Goal: Transaction & Acquisition: Purchase product/service

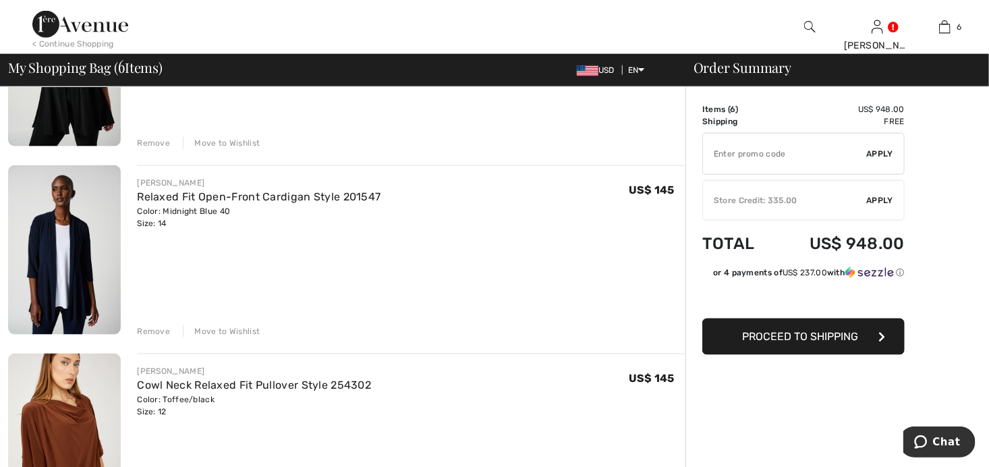
scroll to position [810, 0]
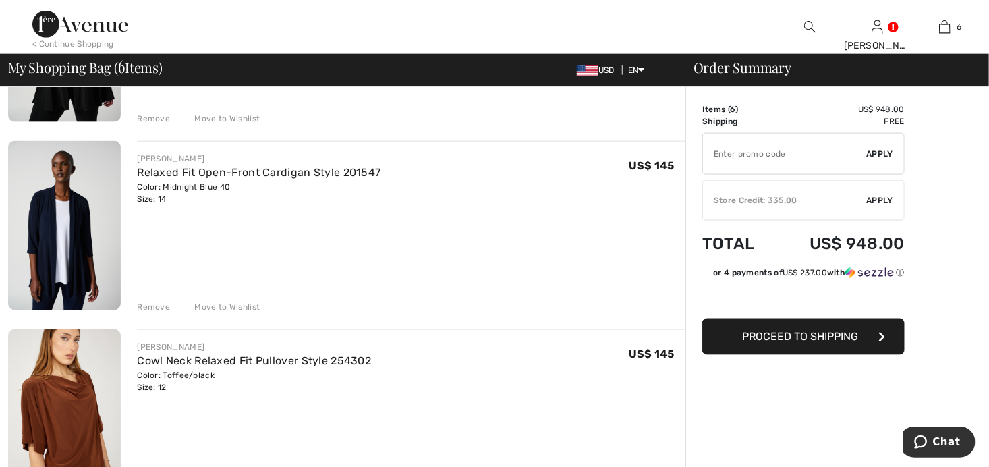
click at [146, 304] on div "Remove" at bounding box center [153, 307] width 33 height 12
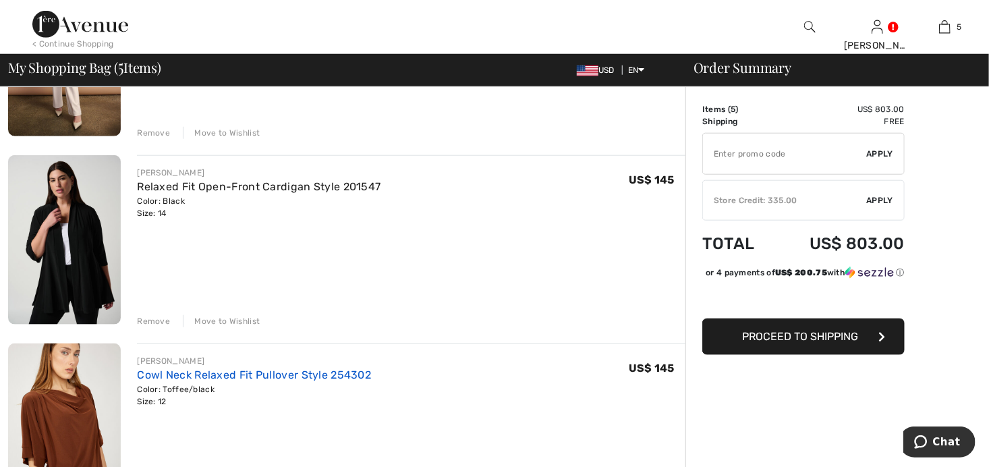
scroll to position [742, 0]
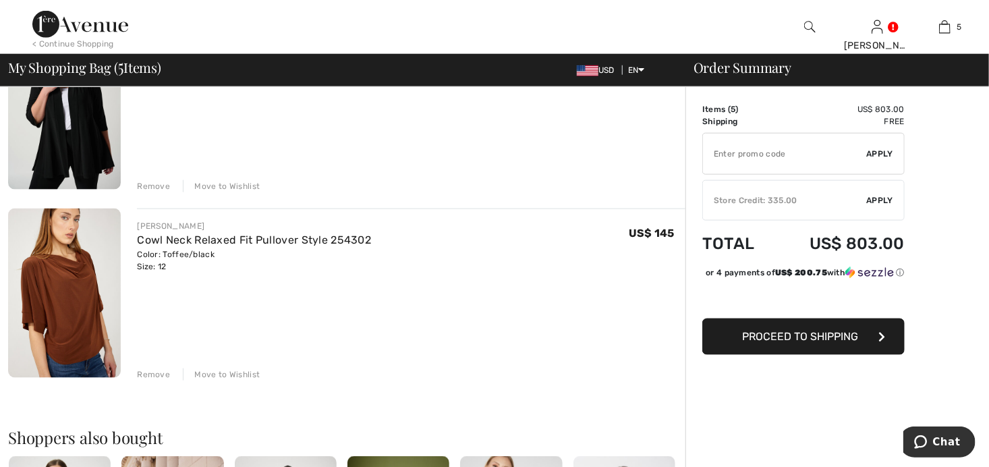
click at [151, 373] on div "Remove" at bounding box center [153, 375] width 33 height 12
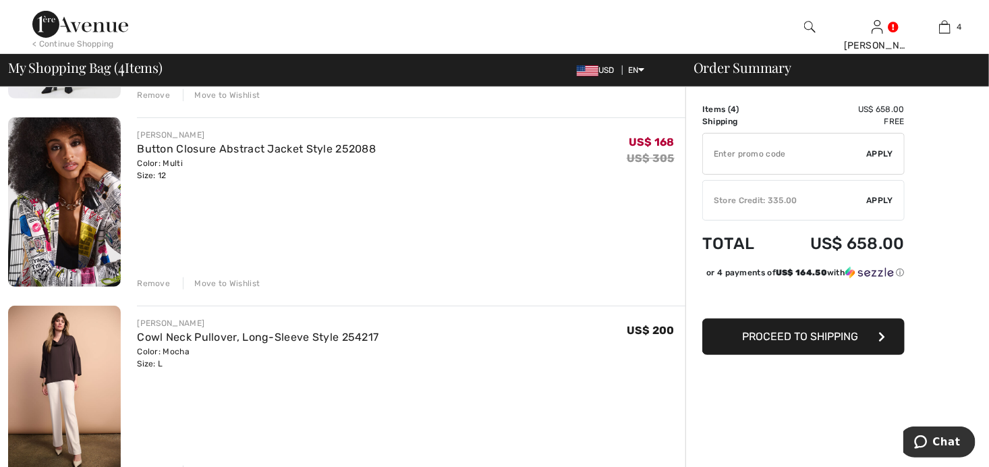
scroll to position [270, 0]
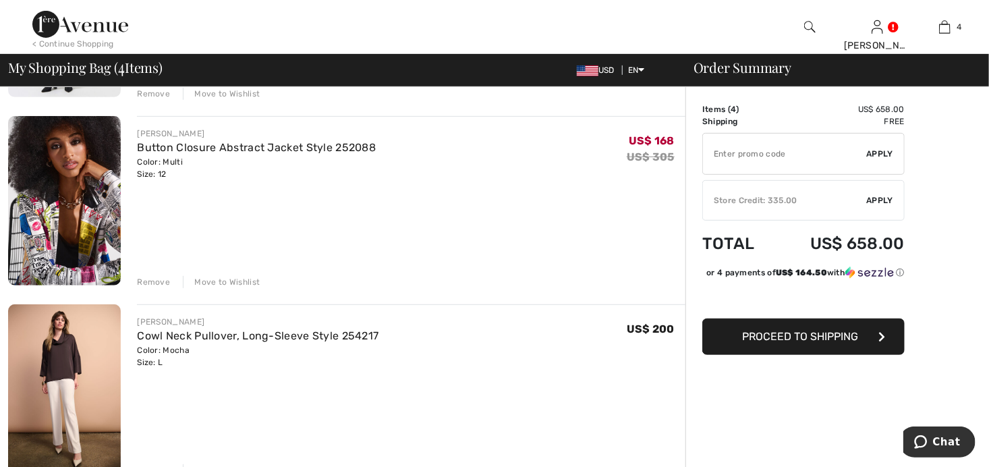
click at [63, 344] on img at bounding box center [64, 388] width 113 height 169
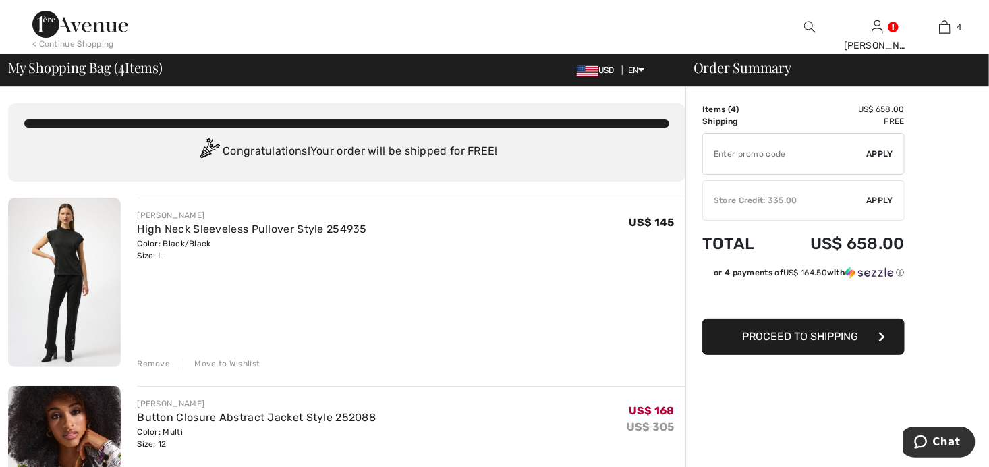
click at [705, 13] on div "< Continue Shopping Carol Hi, Carol! 505 Reward points US$ 335 = Credit My Info…" at bounding box center [494, 27] width 989 height 54
click at [55, 42] on div "< Continue Shopping" at bounding box center [73, 44] width 82 height 12
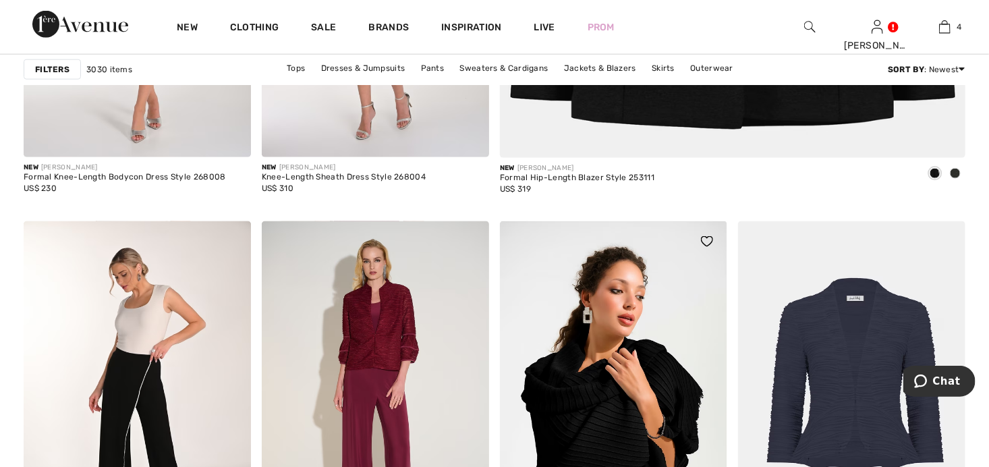
scroll to position [607, 0]
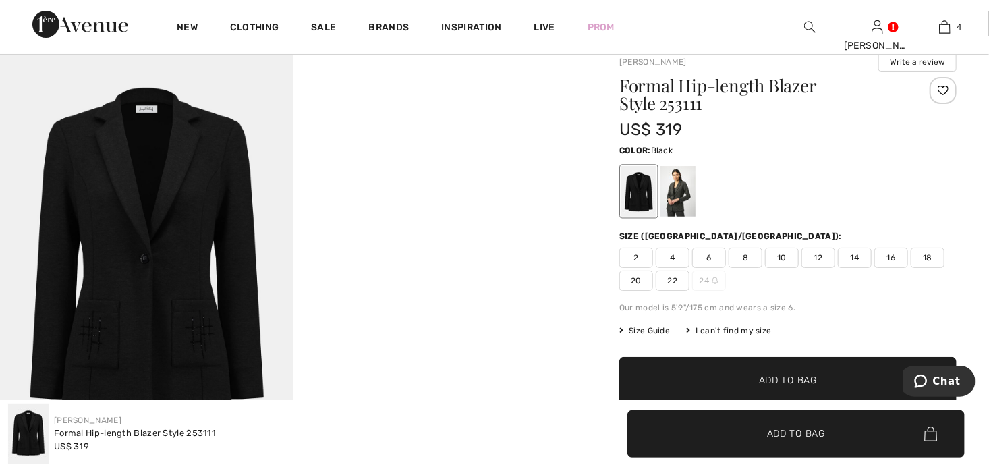
scroll to position [67, 0]
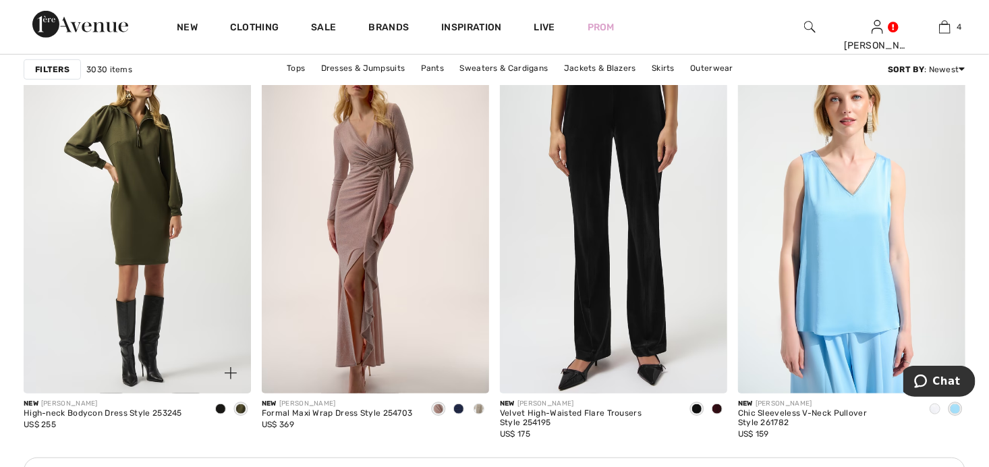
scroll to position [2767, 0]
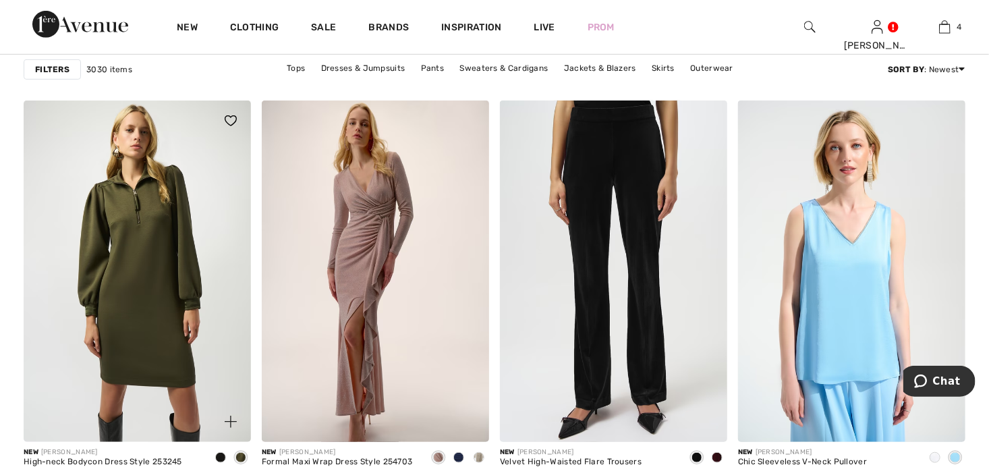
click at [146, 287] on img at bounding box center [137, 272] width 227 height 342
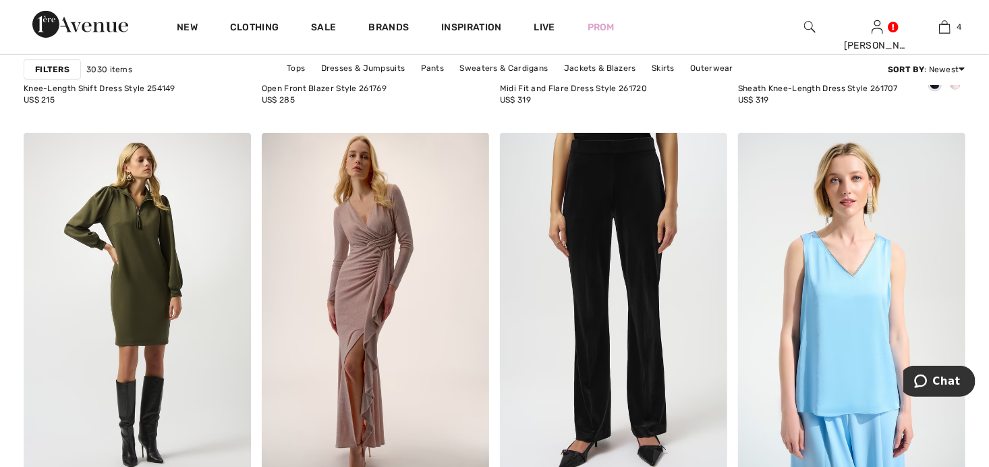
click at [45, 70] on strong "Filters" at bounding box center [52, 69] width 34 height 12
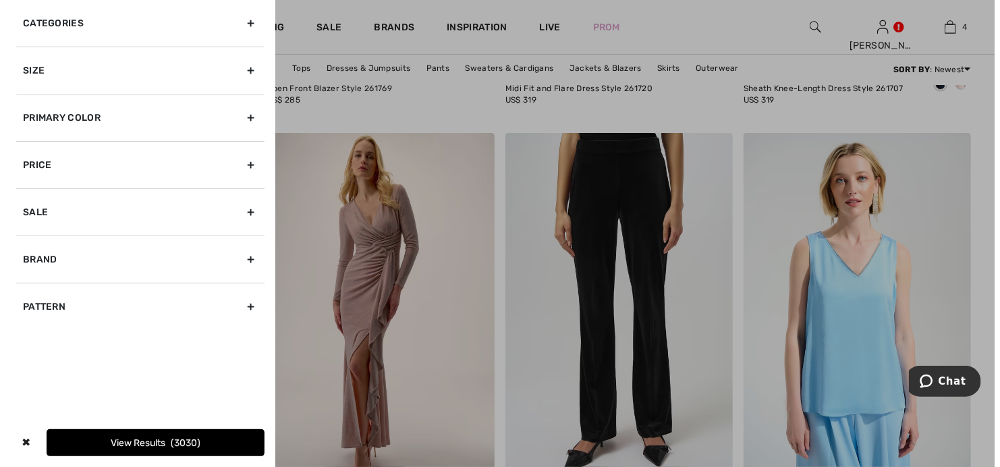
scroll to position [2755, 0]
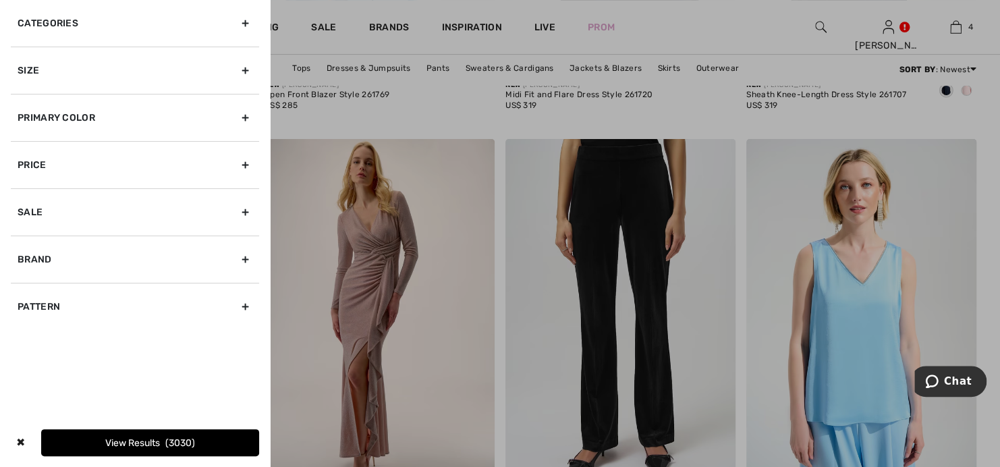
click at [248, 23] on div "Categories" at bounding box center [135, 23] width 248 height 47
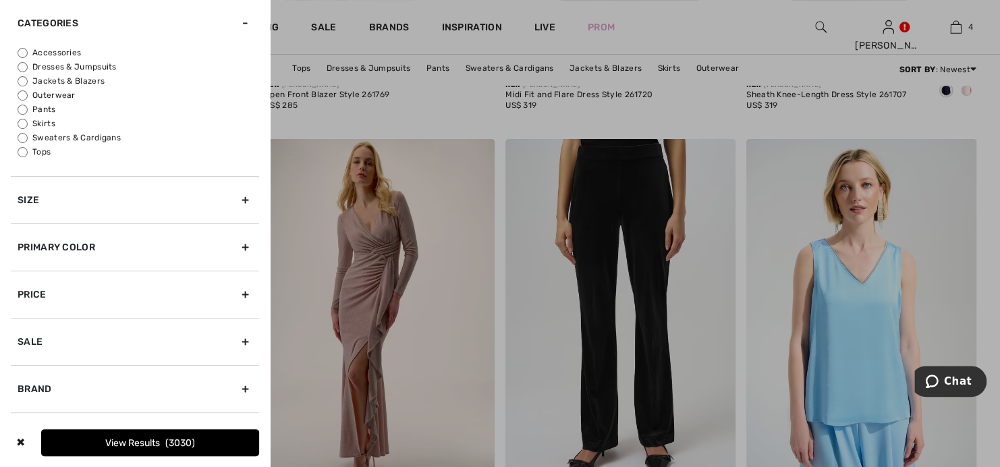
click at [93, 80] on label "Jackets & Blazers" at bounding box center [139, 81] width 242 height 12
click at [28, 80] on input "Jackets & Blazers" at bounding box center [23, 81] width 10 height 10
radio input "true"
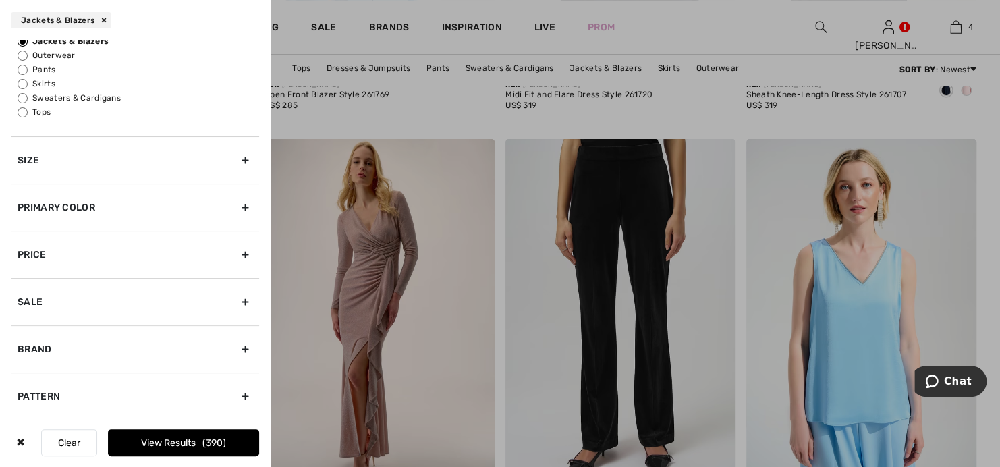
scroll to position [81, 0]
click at [233, 345] on div "Brand" at bounding box center [135, 348] width 248 height 47
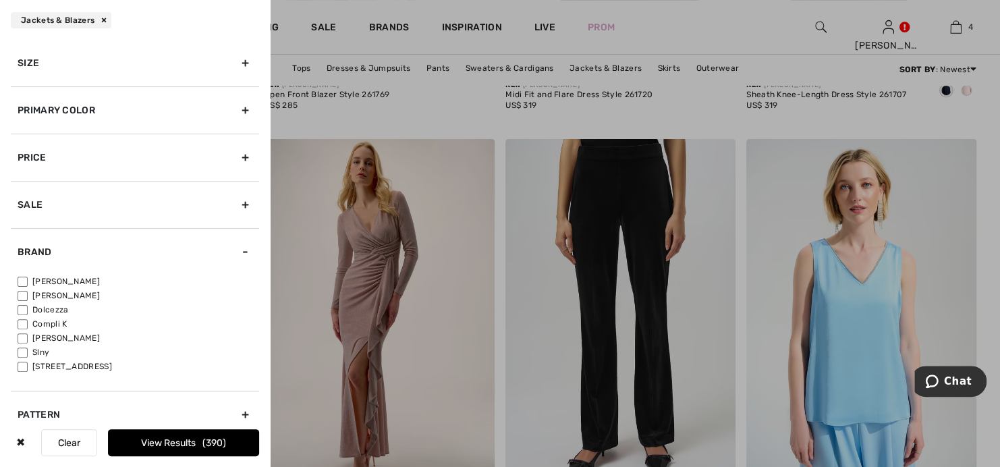
click at [68, 279] on label "[PERSON_NAME]" at bounding box center [139, 281] width 242 height 12
click at [28, 279] on input"] "[PERSON_NAME]" at bounding box center [23, 282] width 10 height 10
checkbox input"] "true"
click at [159, 445] on button "View Results 238" at bounding box center [183, 442] width 151 height 27
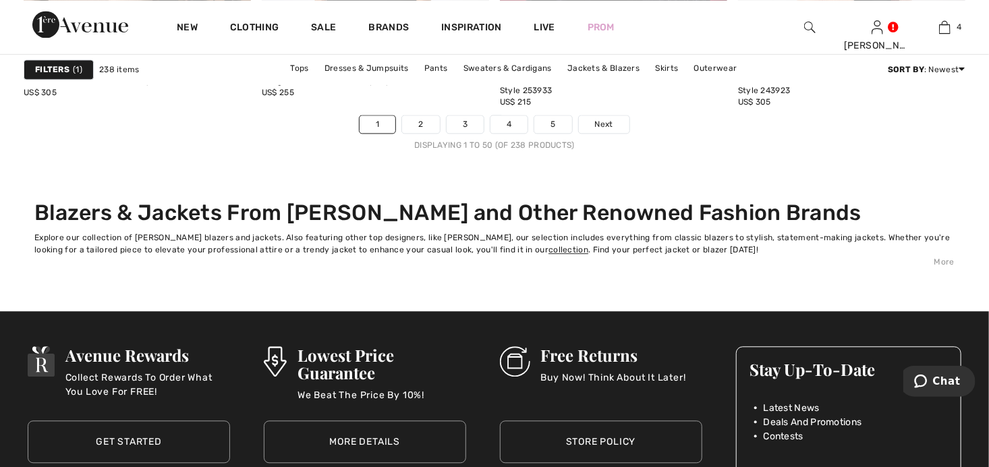
scroll to position [6277, 0]
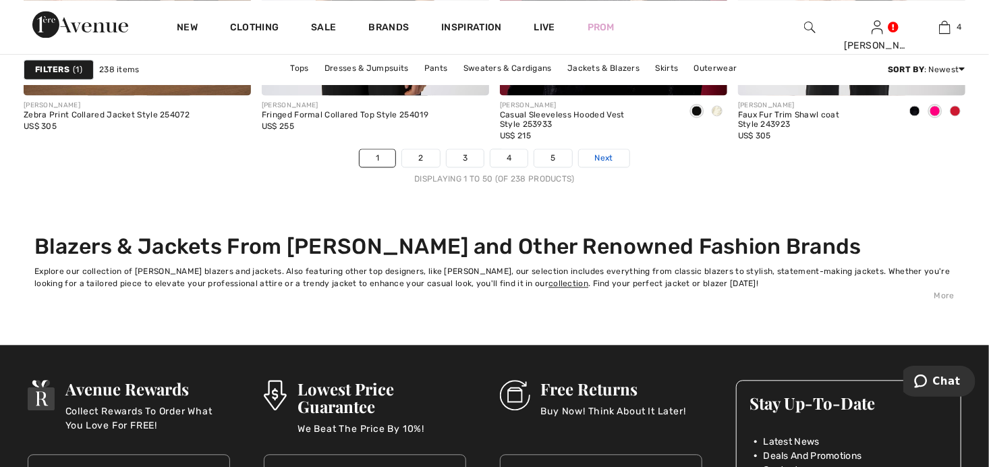
click at [593, 156] on link "Next" at bounding box center [604, 158] width 51 height 18
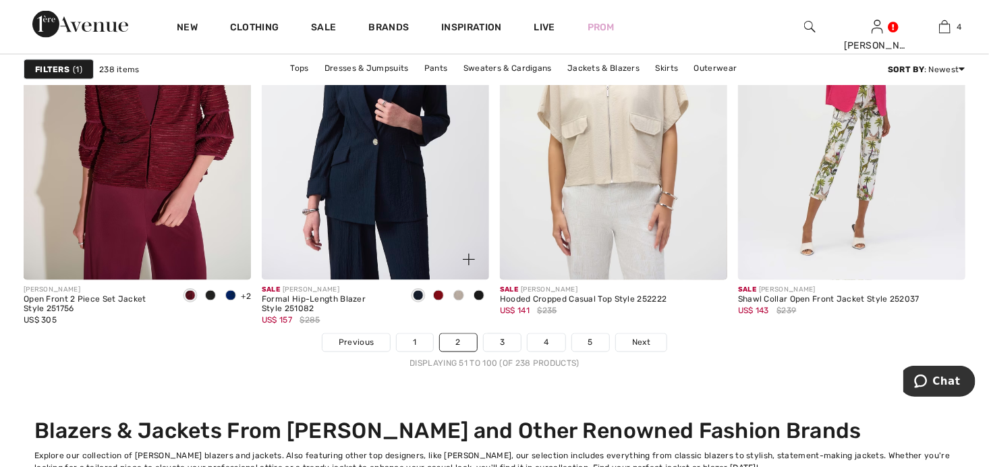
scroll to position [6142, 0]
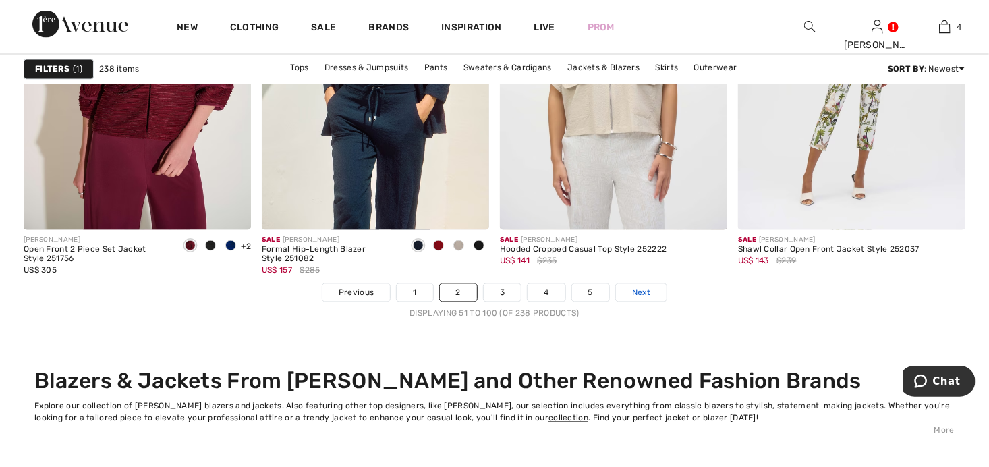
click at [643, 294] on span "Next" at bounding box center [641, 293] width 18 height 12
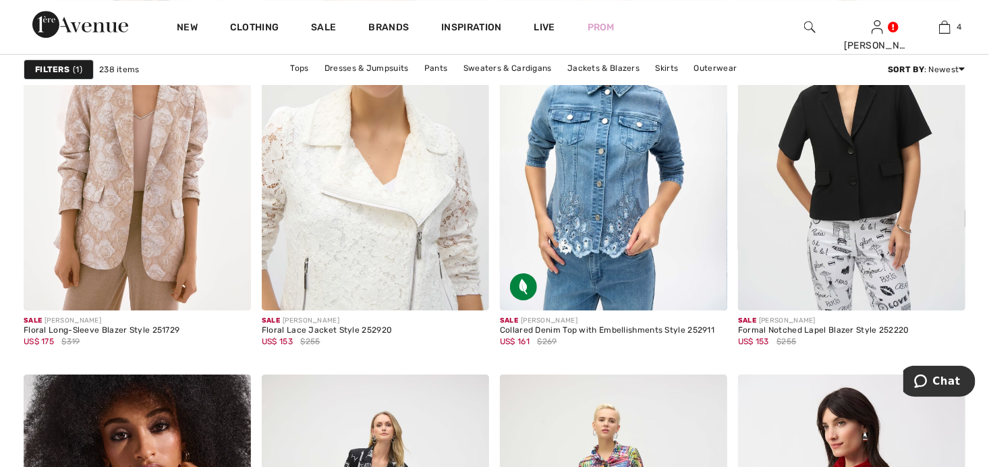
scroll to position [2160, 0]
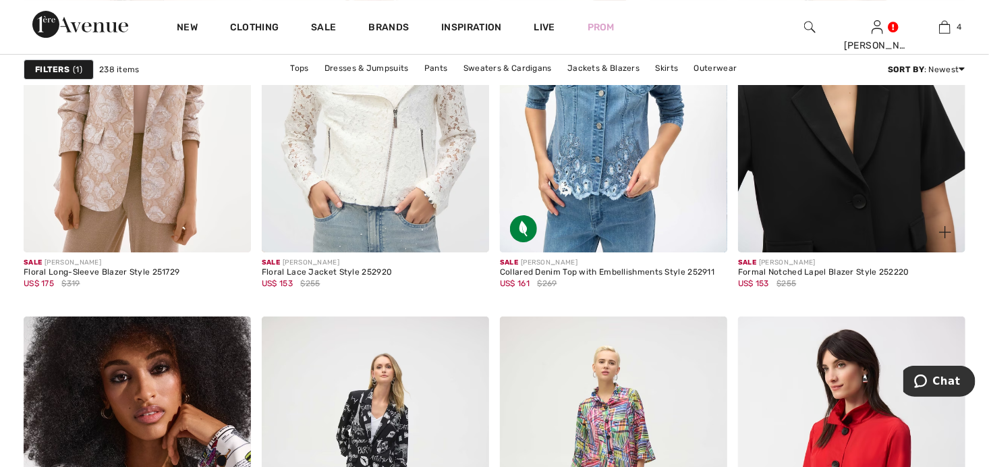
click at [830, 130] on img at bounding box center [851, 82] width 227 height 342
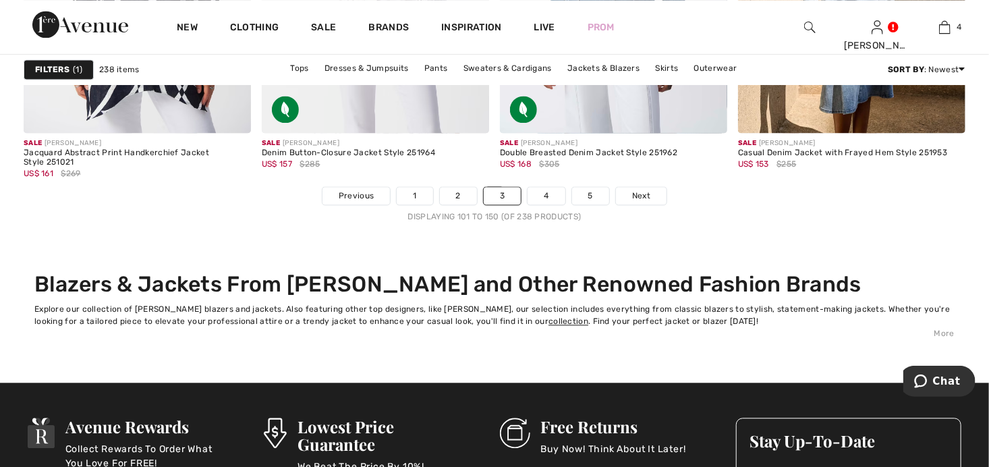
scroll to position [6209, 0]
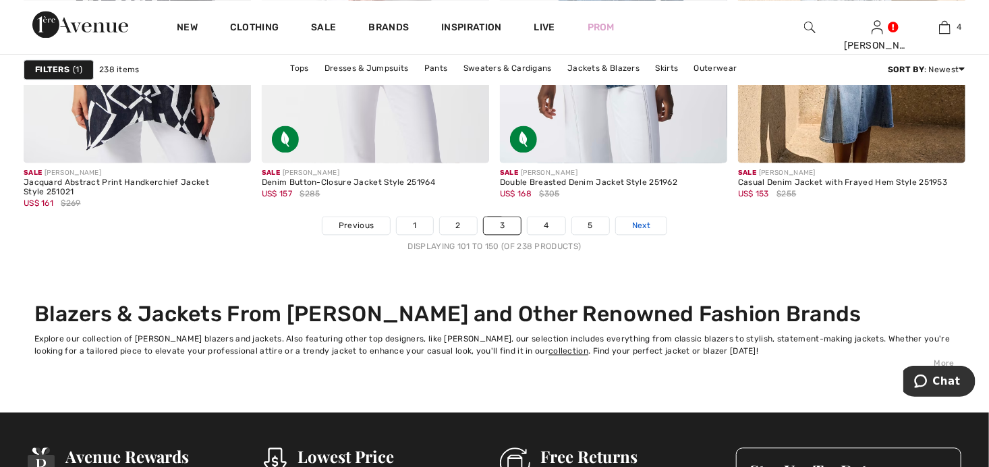
click at [641, 227] on span "Next" at bounding box center [641, 225] width 18 height 12
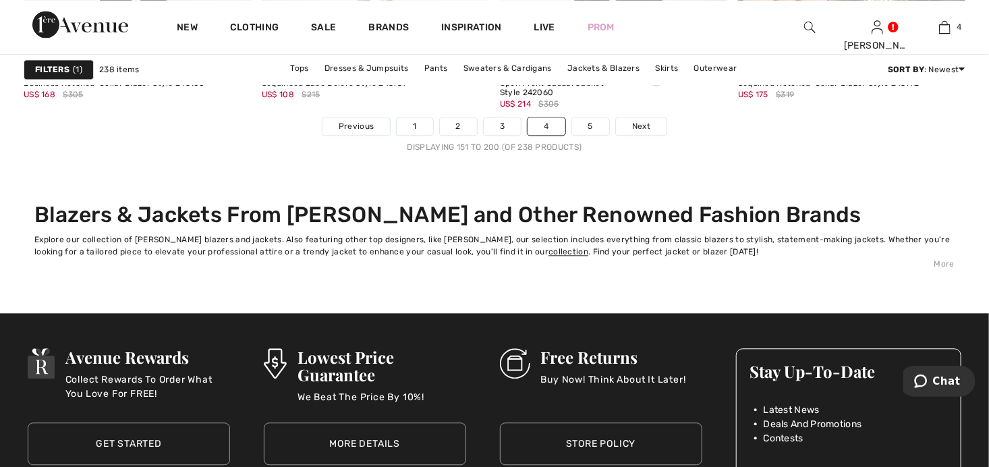
scroll to position [6344, 0]
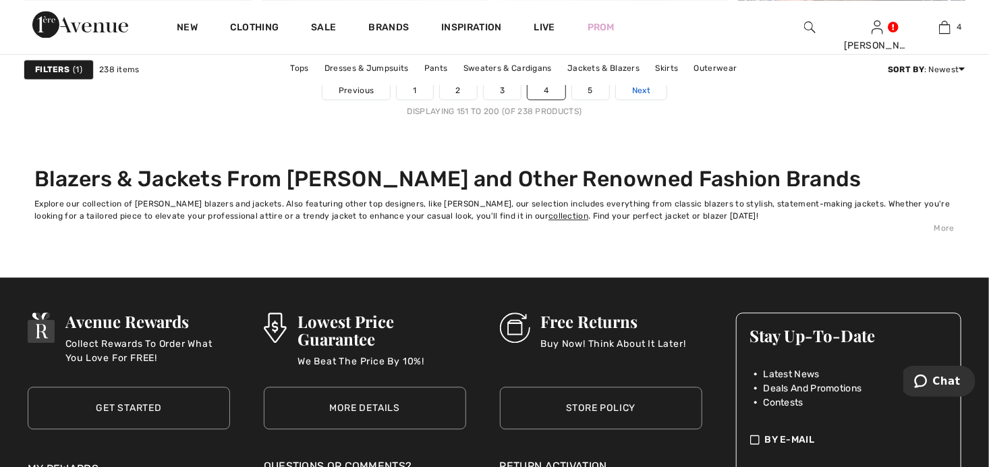
click at [634, 90] on span "Next" at bounding box center [641, 90] width 18 height 12
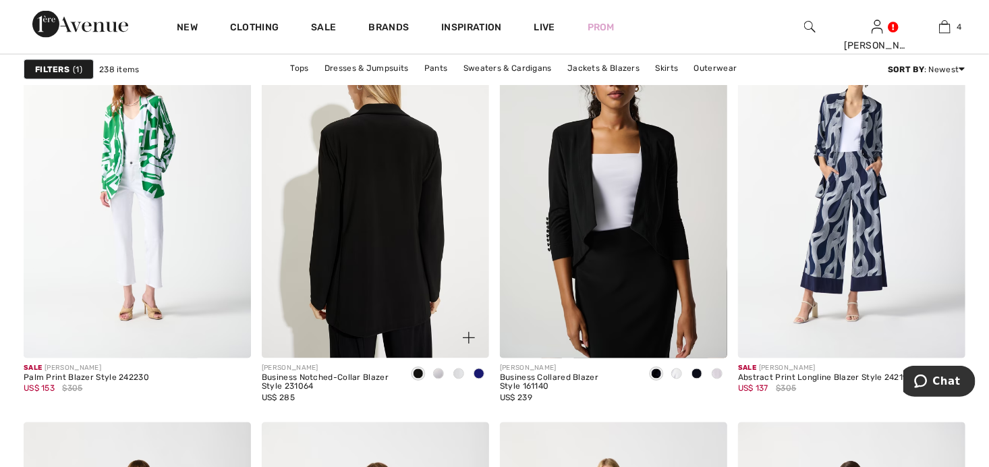
scroll to position [945, 0]
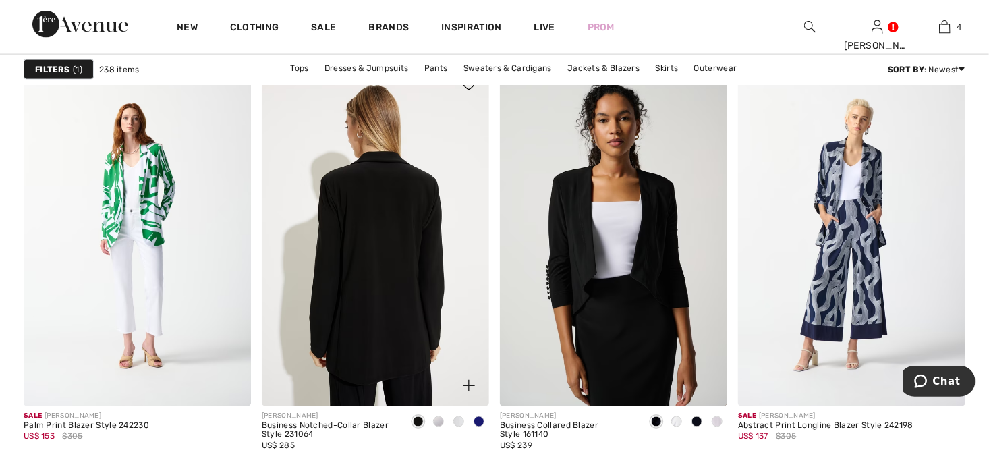
click at [385, 319] on img at bounding box center [375, 236] width 227 height 342
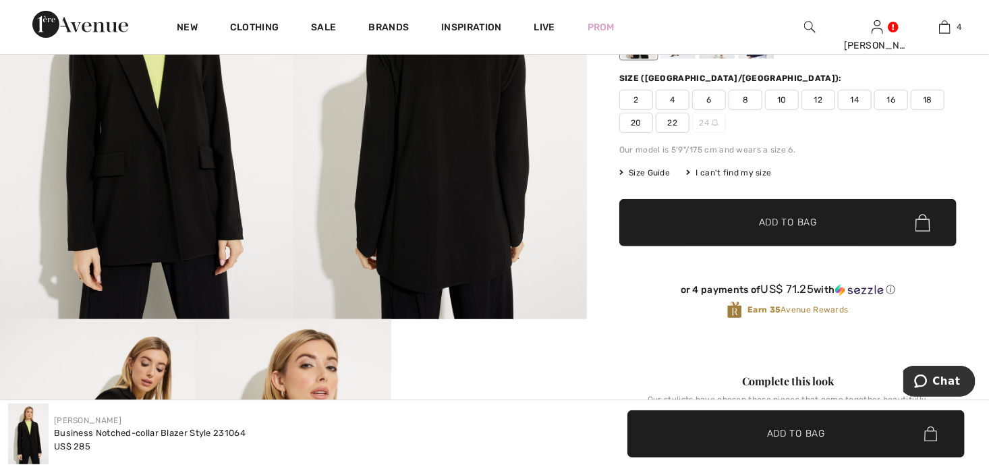
scroll to position [202, 0]
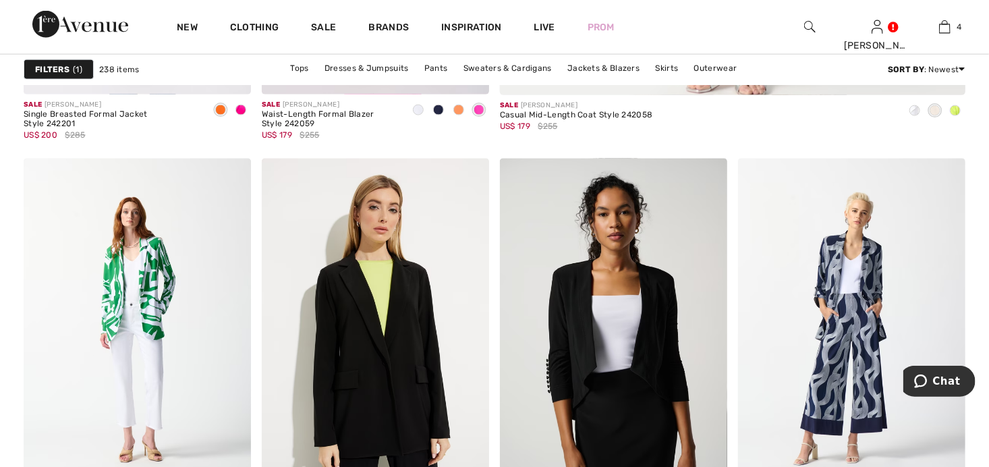
scroll to position [810, 0]
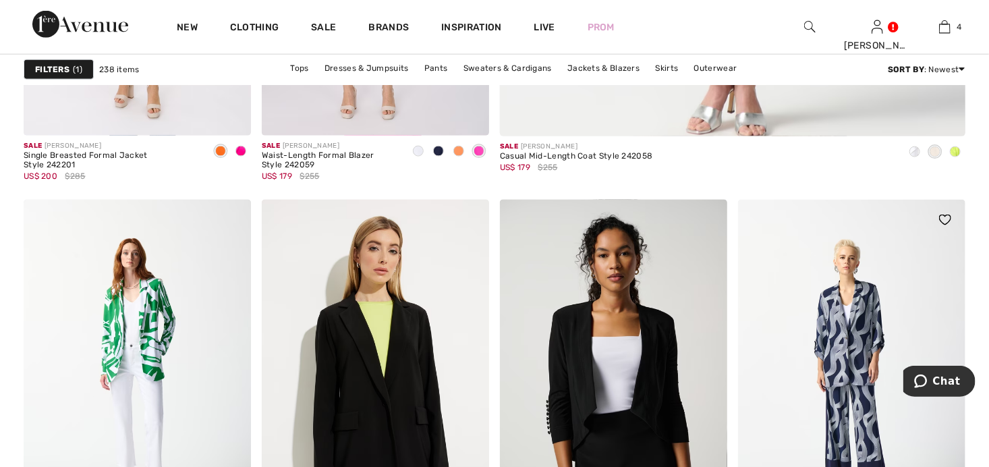
click at [858, 362] on img at bounding box center [851, 371] width 227 height 342
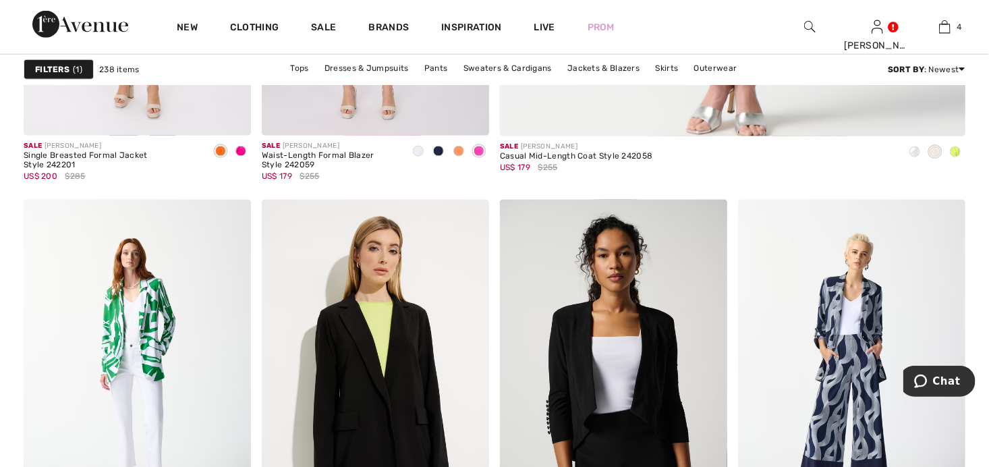
click at [68, 64] on strong "Filters" at bounding box center [52, 69] width 34 height 12
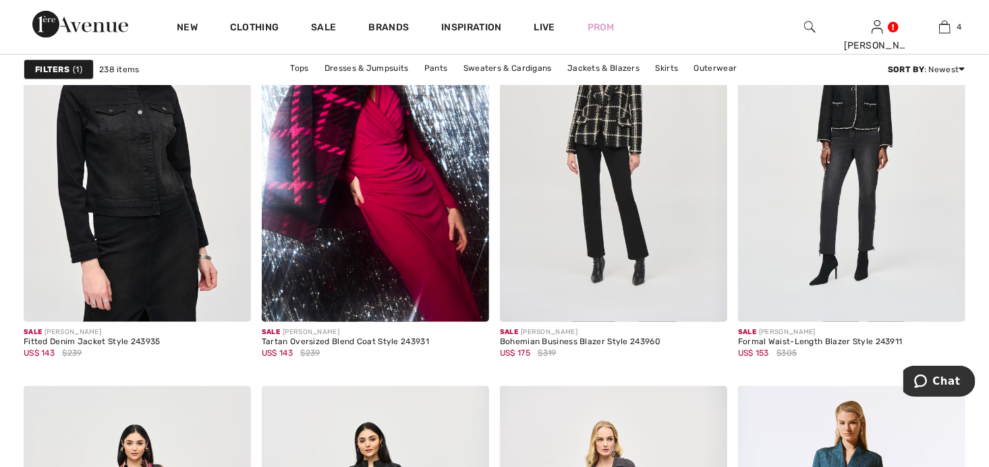
scroll to position [5062, 0]
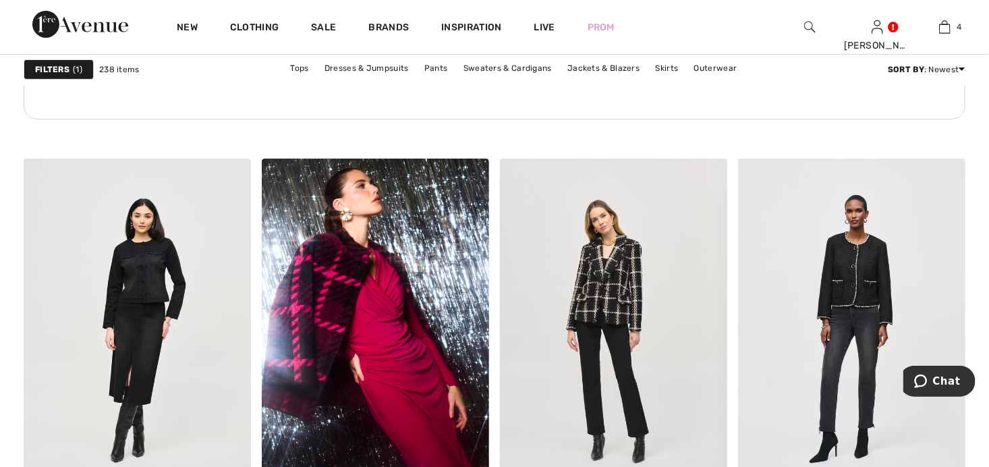
click at [65, 72] on strong "Filters" at bounding box center [52, 69] width 34 height 12
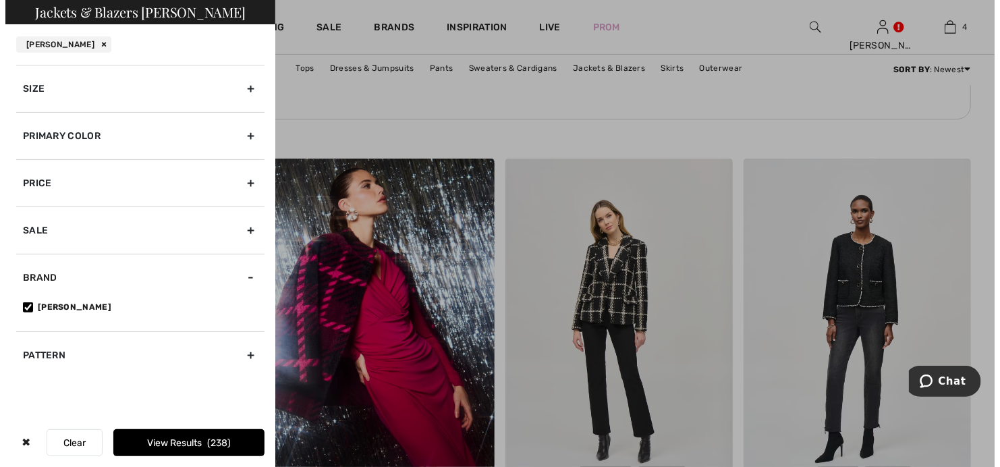
scroll to position [5107, 0]
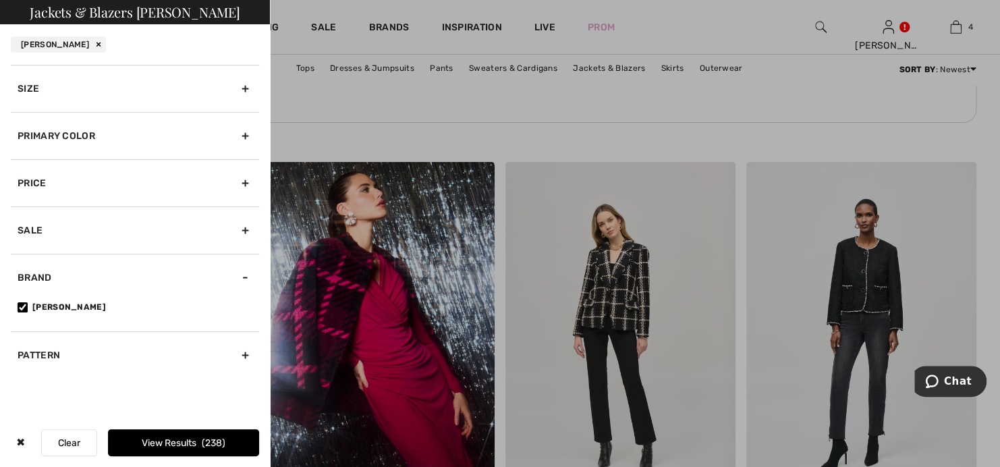
click at [245, 87] on div "Size" at bounding box center [135, 88] width 248 height 47
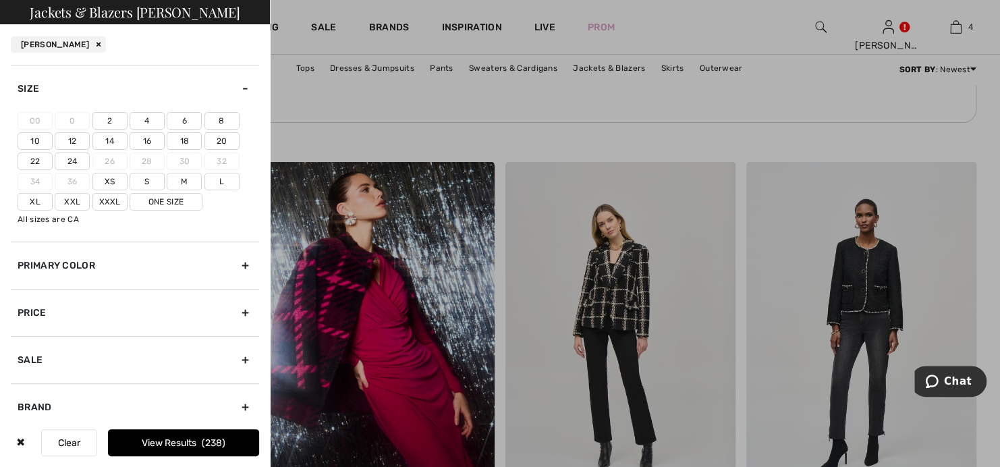
click at [76, 142] on label "12" at bounding box center [72, 141] width 35 height 18
click at [0, 0] on input"] "12" at bounding box center [0, 0] width 0 height 0
click at [116, 142] on label "14" at bounding box center [109, 141] width 35 height 18
click at [0, 0] on input"] "14" at bounding box center [0, 0] width 0 height 0
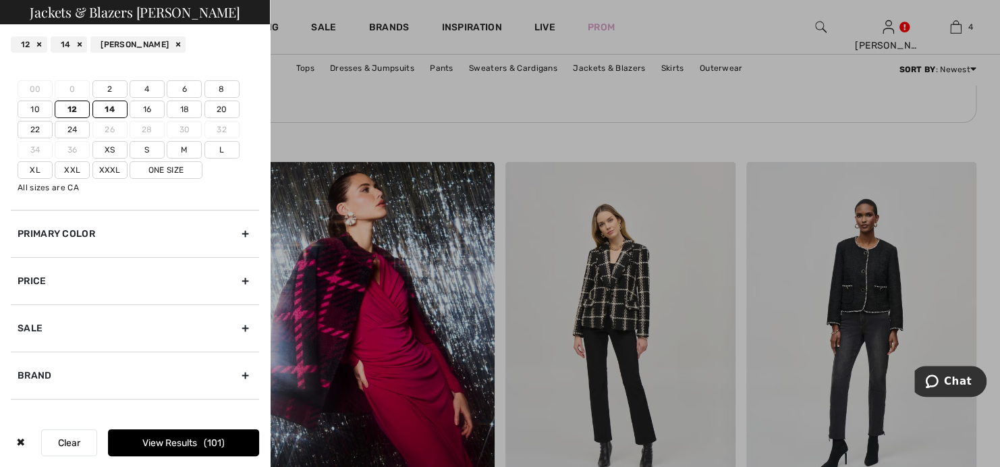
scroll to position [57, 0]
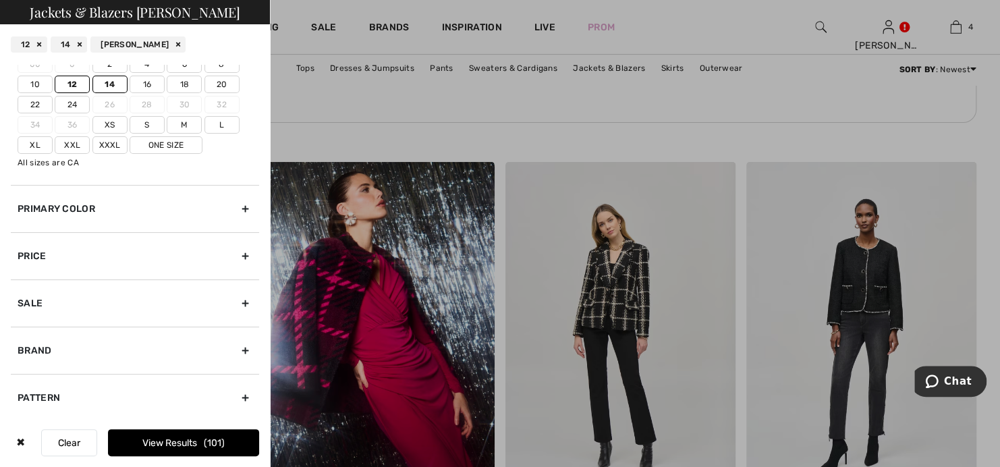
drag, startPoint x: 75, startPoint y: 446, endPoint x: 78, endPoint y: 439, distance: 7.3
click at [75, 445] on button "Clear" at bounding box center [69, 442] width 56 height 27
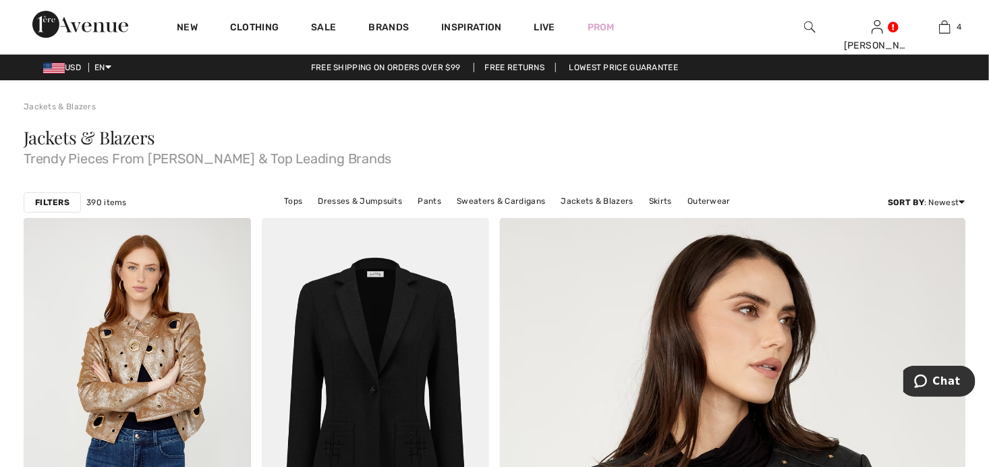
click at [57, 205] on strong "Filters" at bounding box center [52, 202] width 34 height 12
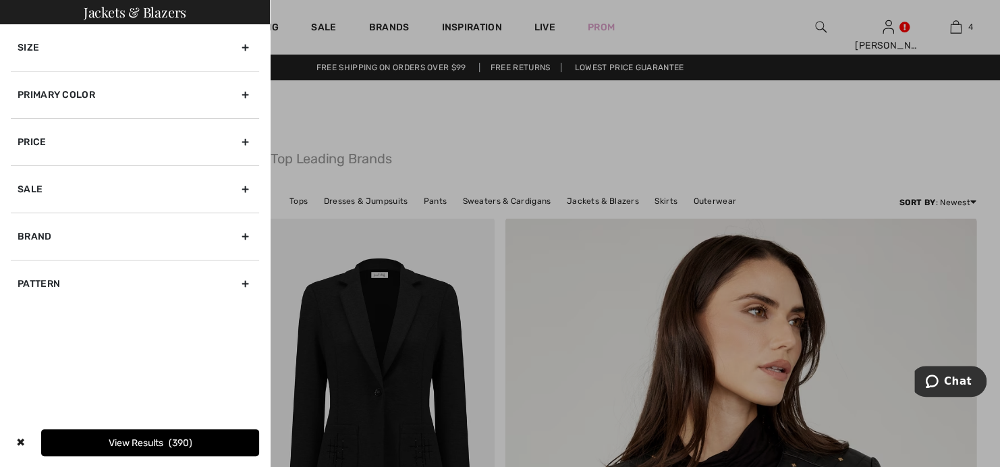
click at [246, 44] on div "Size" at bounding box center [135, 47] width 248 height 47
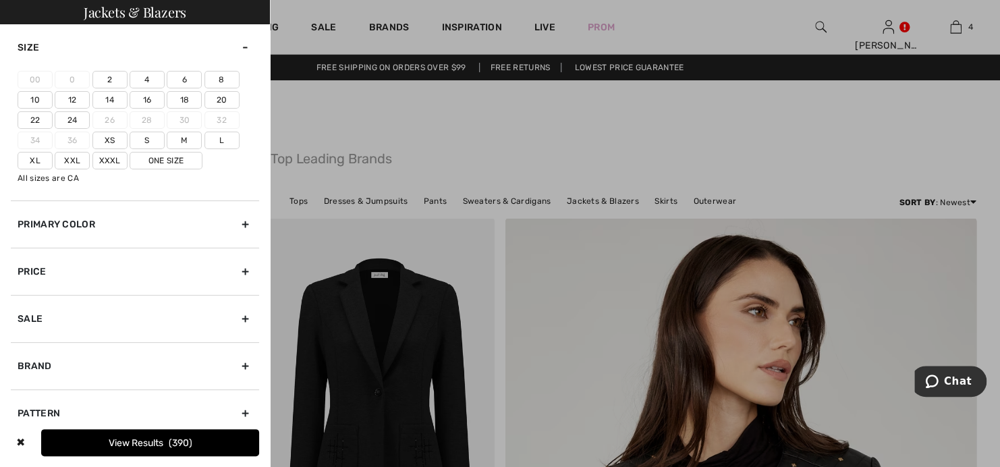
click at [68, 99] on label "12" at bounding box center [72, 100] width 35 height 18
click at [0, 0] on input"] "12" at bounding box center [0, 0] width 0 height 0
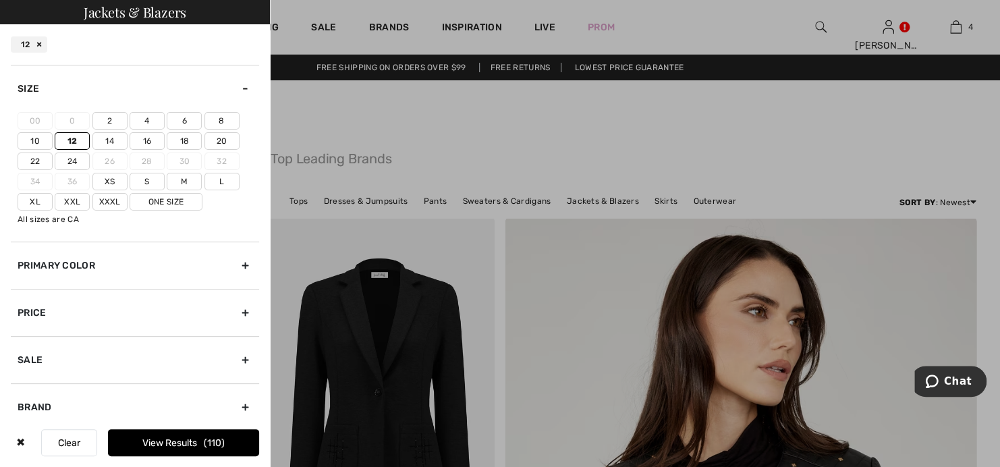
click at [101, 140] on label "14" at bounding box center [109, 141] width 35 height 18
click at [0, 0] on input"] "14" at bounding box center [0, 0] width 0 height 0
click at [234, 260] on div "Primary Color" at bounding box center [135, 265] width 248 height 47
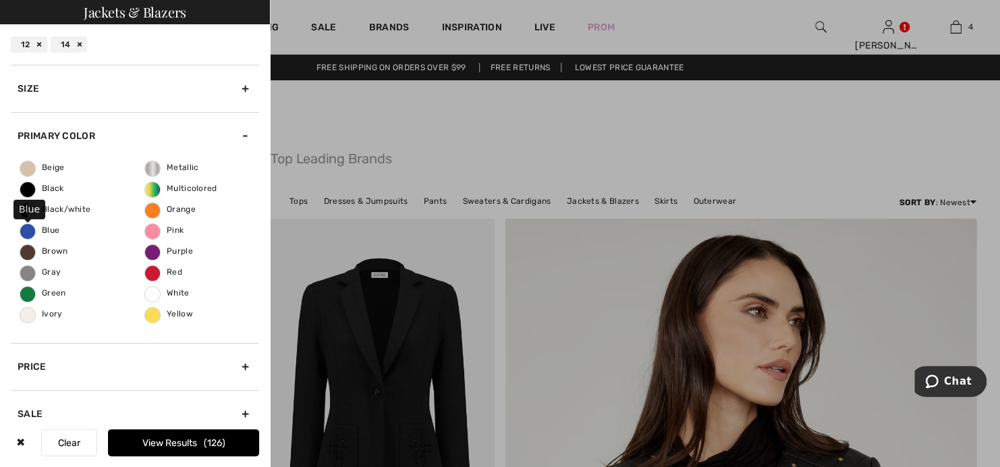
click at [48, 230] on span "Blue" at bounding box center [39, 229] width 39 height 9
click at [0, 0] on input "Blue" at bounding box center [0, 0] width 0 height 0
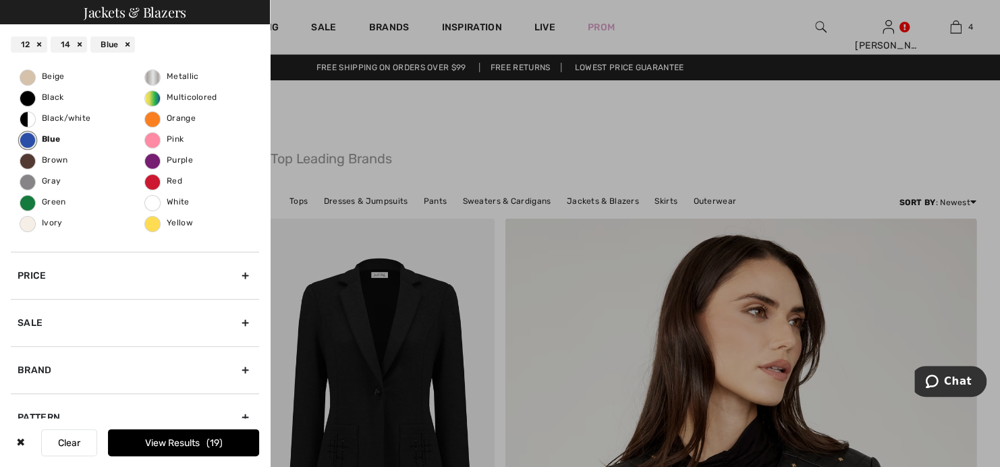
scroll to position [113, 0]
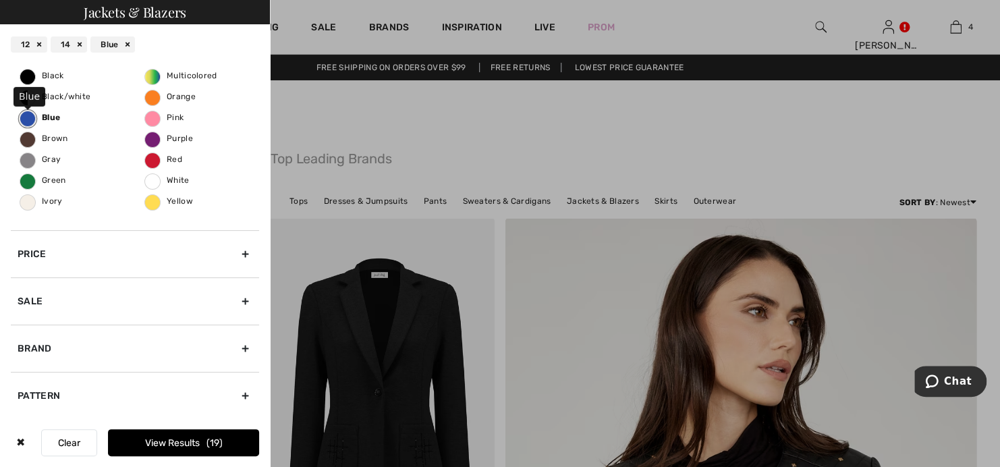
click at [54, 119] on span "Blue" at bounding box center [40, 117] width 40 height 9
click at [0, 0] on input "Blue" at bounding box center [0, 0] width 0 height 0
click at [236, 348] on div "Brand" at bounding box center [135, 348] width 248 height 47
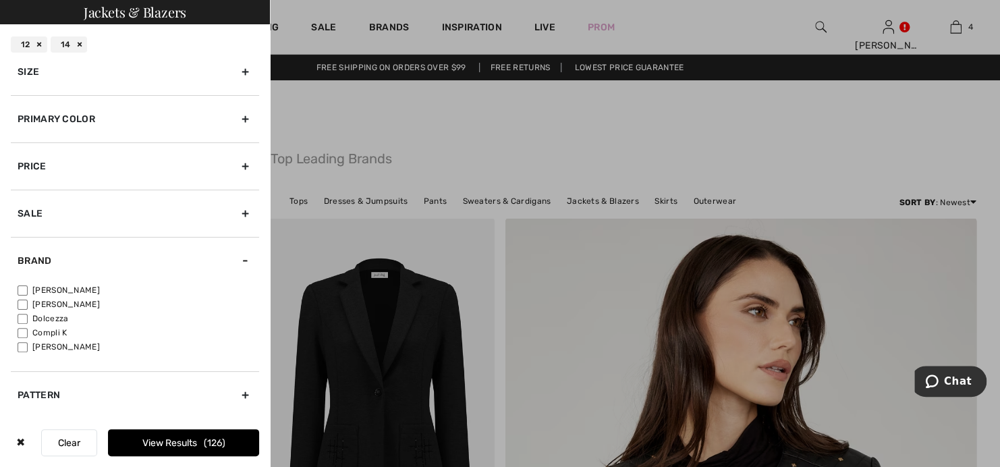
scroll to position [16, 0]
click at [22, 305] on input"] "[PERSON_NAME]" at bounding box center [23, 305] width 10 height 10
checkbox input"] "true"
click at [208, 324] on label "Dolcezza" at bounding box center [139, 319] width 242 height 12
click at [28, 324] on input"] "Dolcezza" at bounding box center [23, 320] width 10 height 10
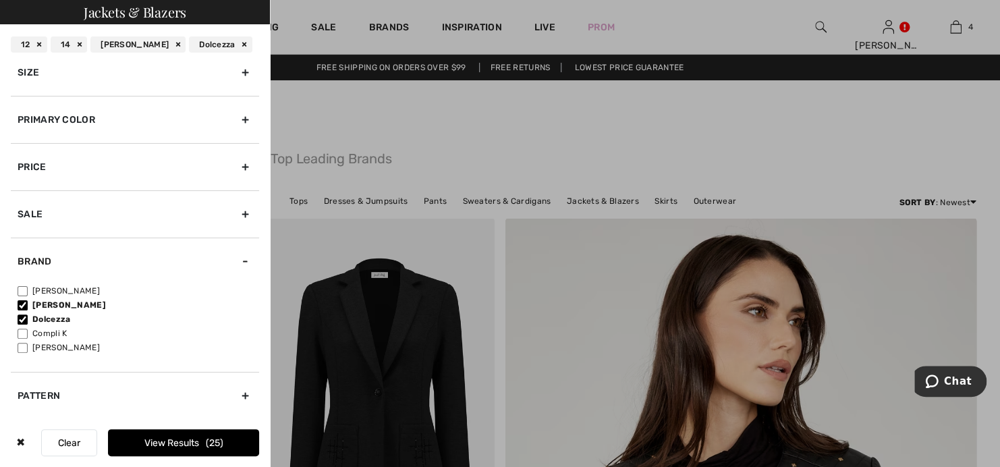
drag, startPoint x: 19, startPoint y: 315, endPoint x: 34, endPoint y: 321, distance: 16.0
click at [20, 315] on input"] "Dolcezza" at bounding box center [23, 320] width 10 height 10
checkbox input"] "false"
click at [180, 445] on button "View Results 25" at bounding box center [183, 442] width 151 height 27
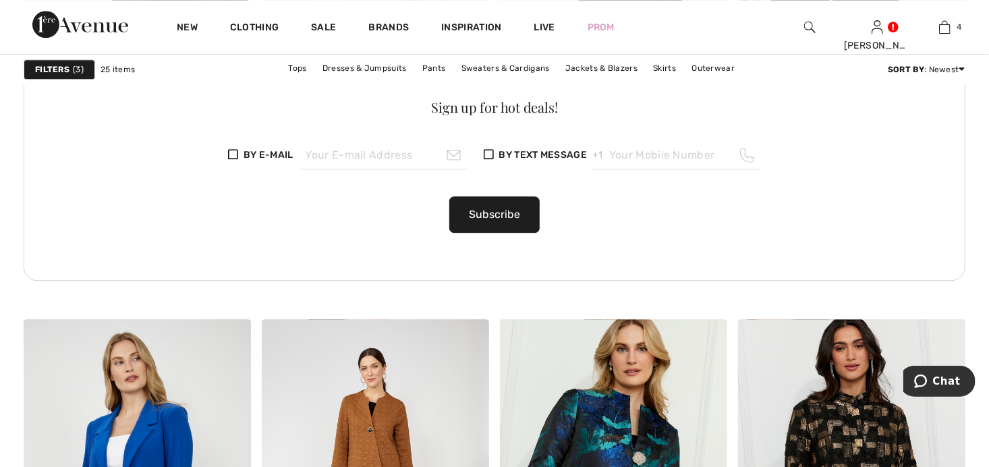
scroll to position [1755, 0]
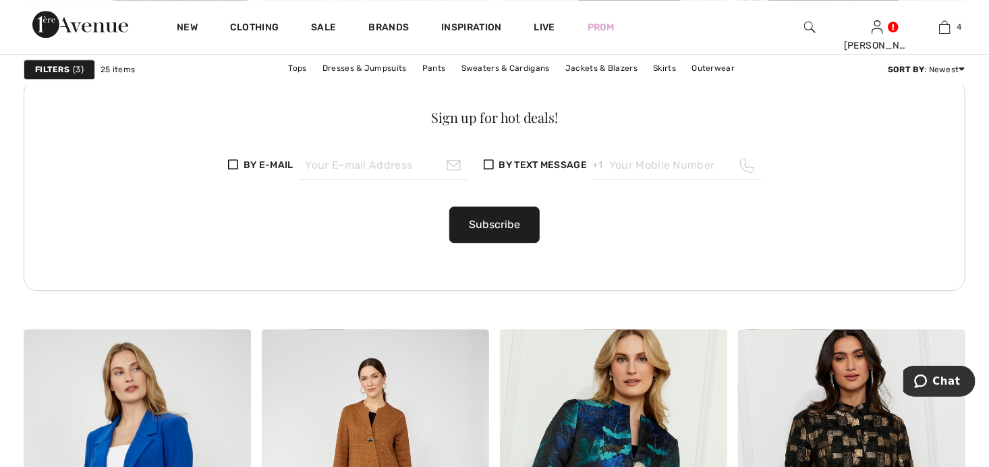
click at [44, 67] on strong "Filters" at bounding box center [52, 69] width 34 height 12
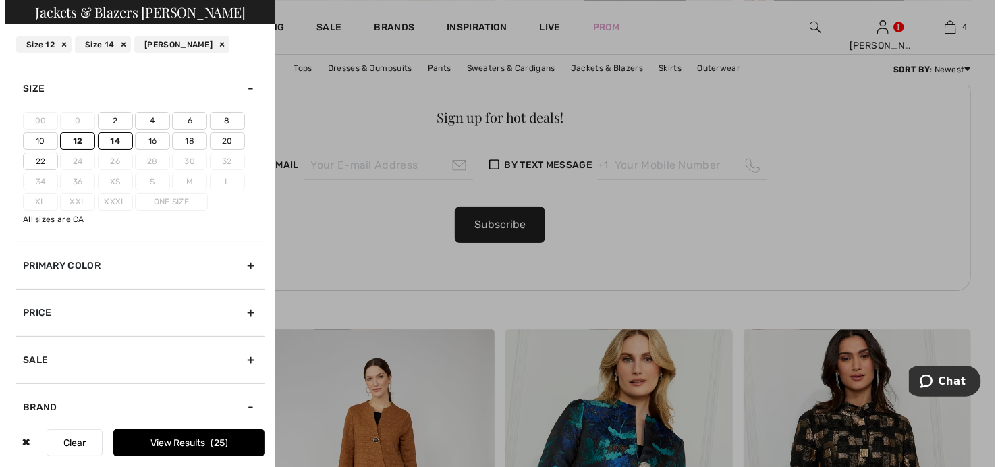
scroll to position [1770, 0]
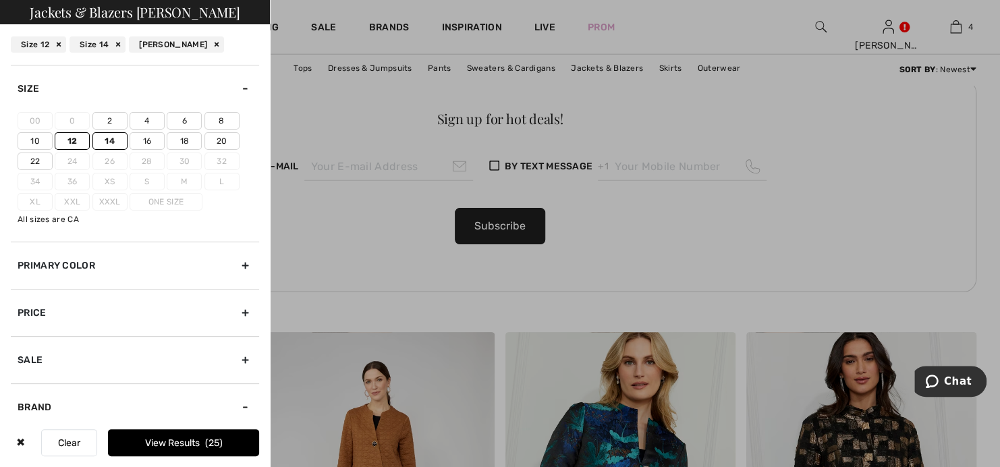
click at [55, 444] on button "Clear" at bounding box center [69, 442] width 56 height 27
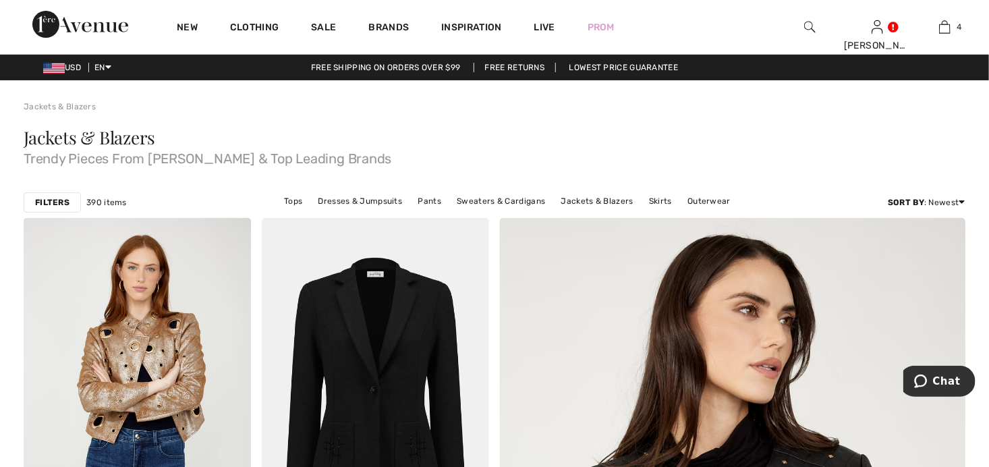
click at [47, 202] on strong "Filters" at bounding box center [52, 202] width 34 height 12
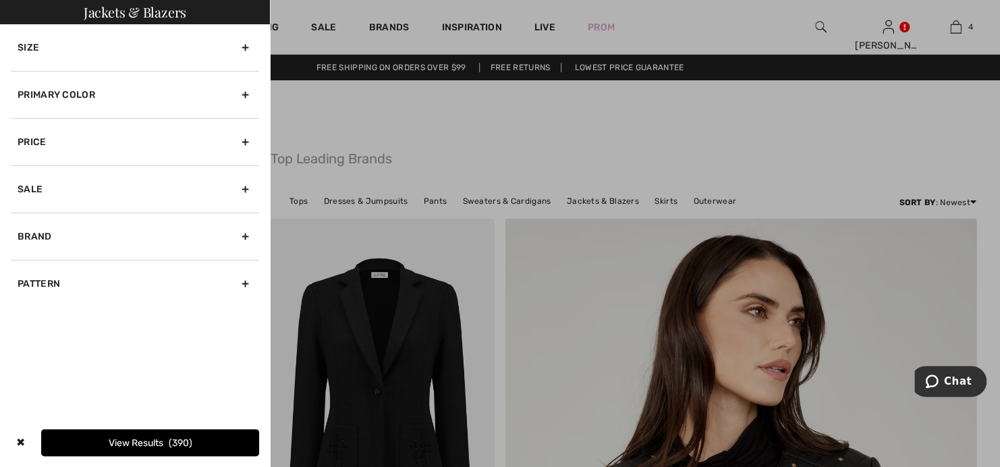
click at [302, 198] on div at bounding box center [500, 233] width 1000 height 467
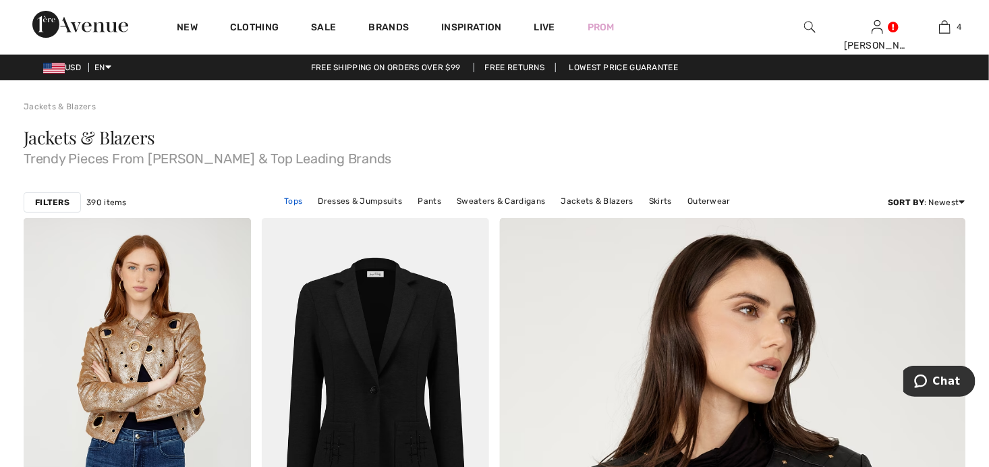
click at [302, 199] on link "Tops" at bounding box center [293, 201] width 32 height 18
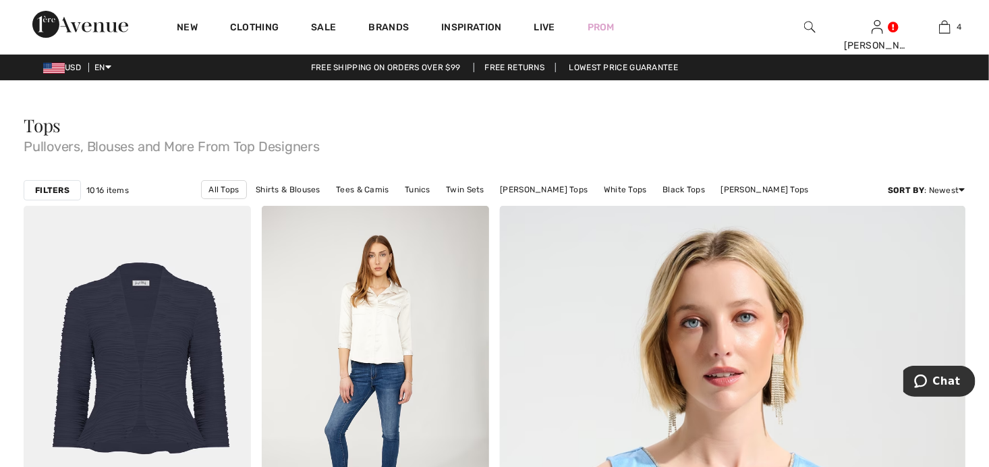
click at [50, 189] on strong "Filters" at bounding box center [52, 190] width 34 height 12
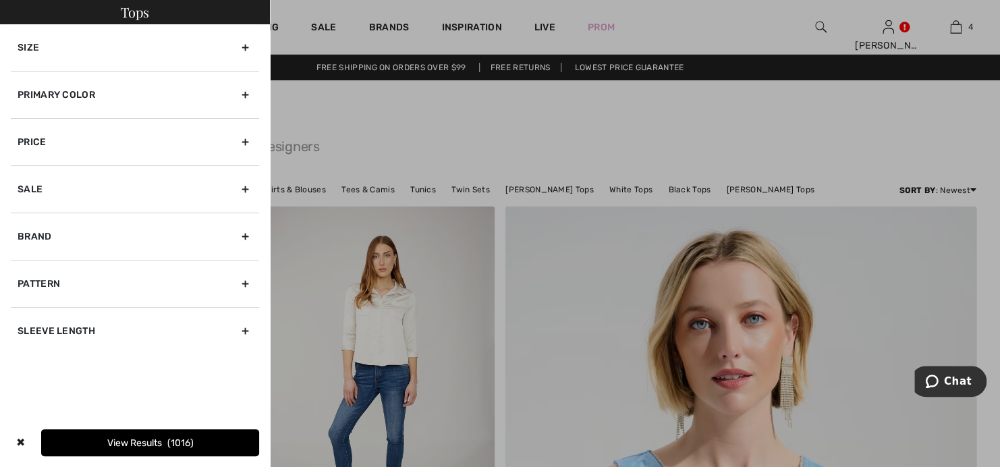
click at [242, 46] on div "Size" at bounding box center [135, 47] width 248 height 47
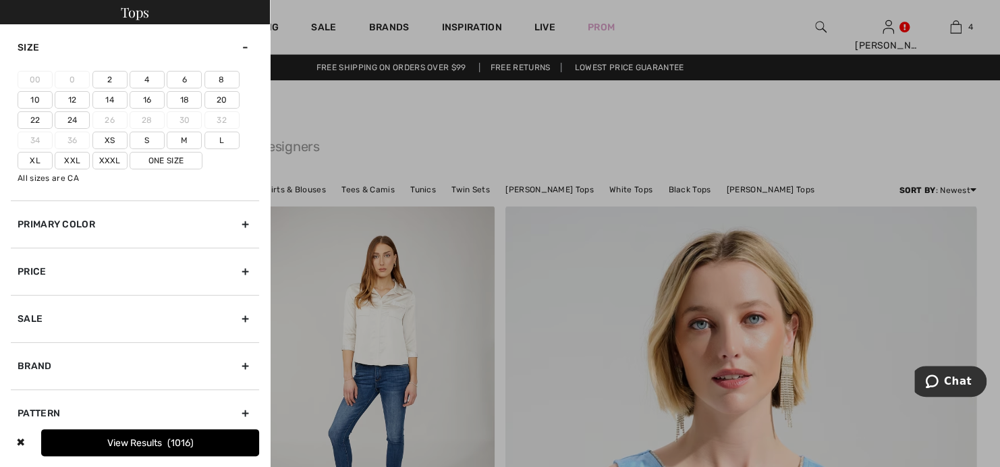
click at [78, 99] on label "12" at bounding box center [72, 100] width 35 height 18
click at [0, 0] on input"] "12" at bounding box center [0, 0] width 0 height 0
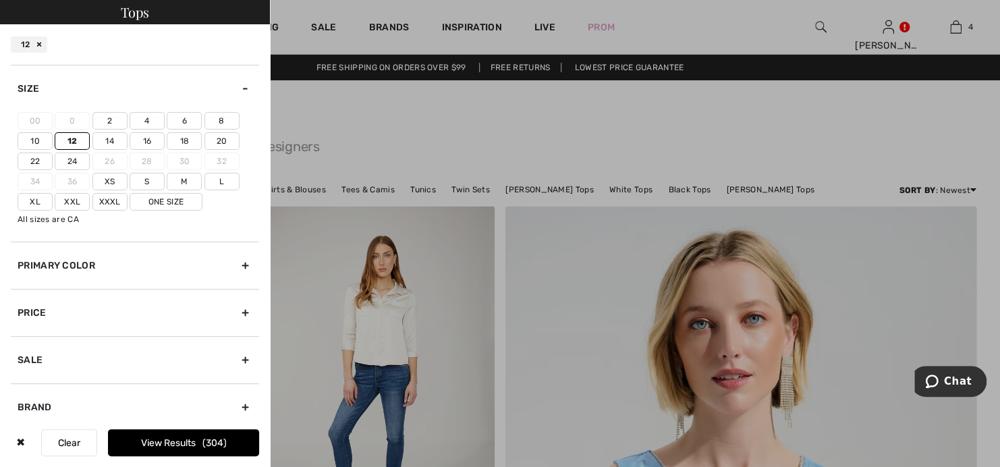
click at [104, 140] on label "14" at bounding box center [109, 141] width 35 height 18
click at [0, 0] on input"] "14" at bounding box center [0, 0] width 0 height 0
click at [218, 180] on label "L" at bounding box center [222, 182] width 35 height 18
click at [0, 0] on input"] "L" at bounding box center [0, 0] width 0 height 0
click at [34, 198] on label "Xl" at bounding box center [35, 202] width 35 height 18
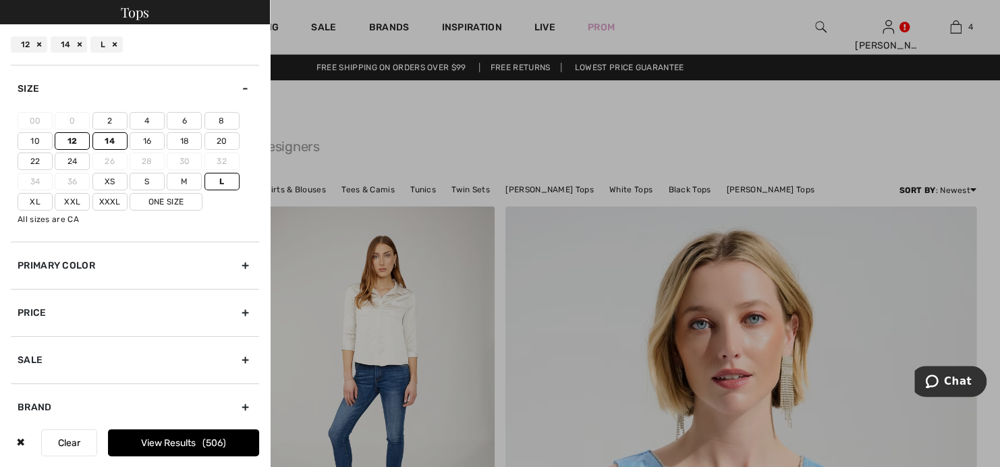
click at [0, 0] on input"] "Xl" at bounding box center [0, 0] width 0 height 0
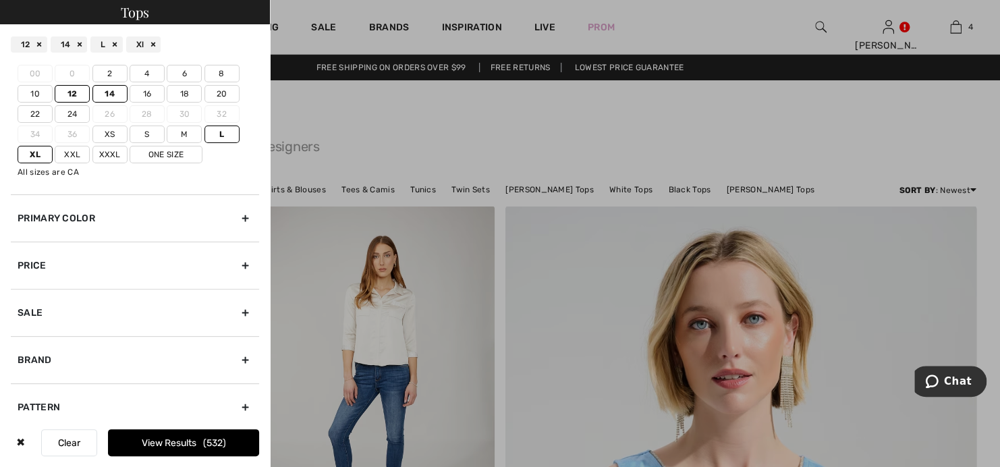
scroll to position [104, 0]
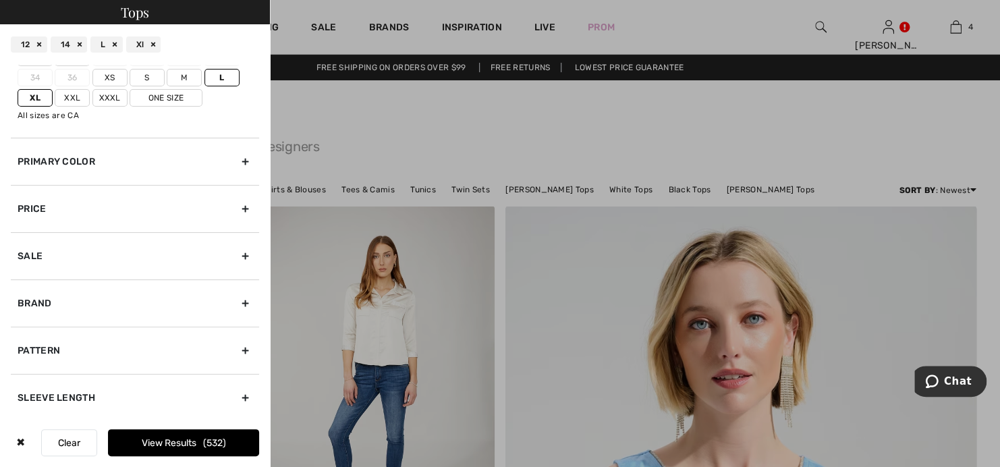
click at [236, 300] on div "Brand" at bounding box center [135, 302] width 248 height 47
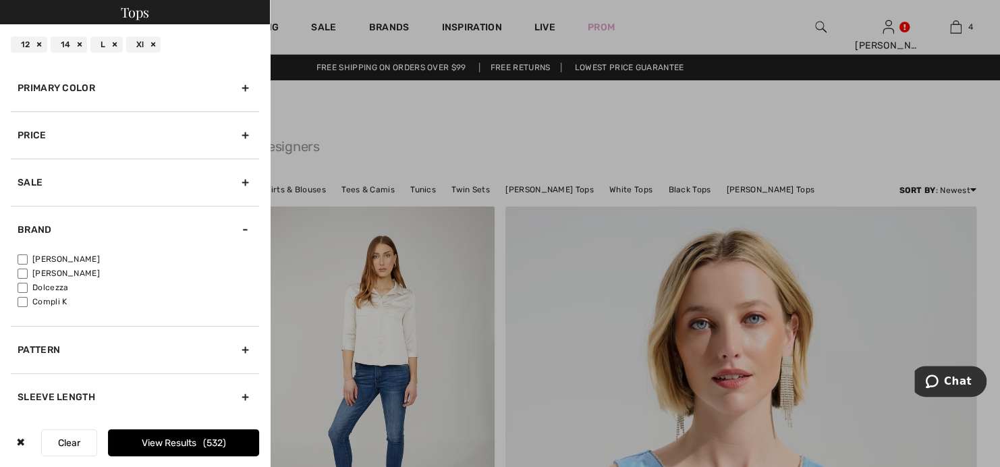
click at [20, 271] on input"] "[PERSON_NAME]" at bounding box center [23, 274] width 10 height 10
checkbox input"] "true"
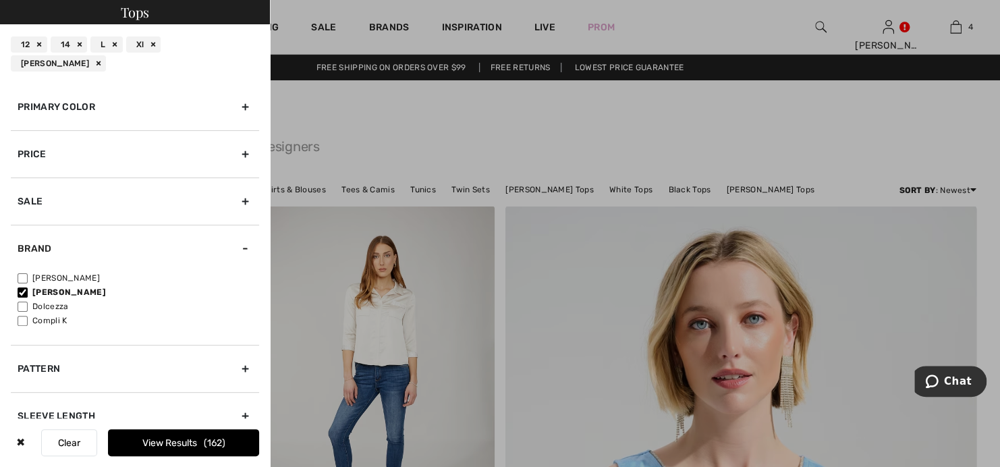
click at [201, 439] on button "View Results 162" at bounding box center [183, 442] width 151 height 27
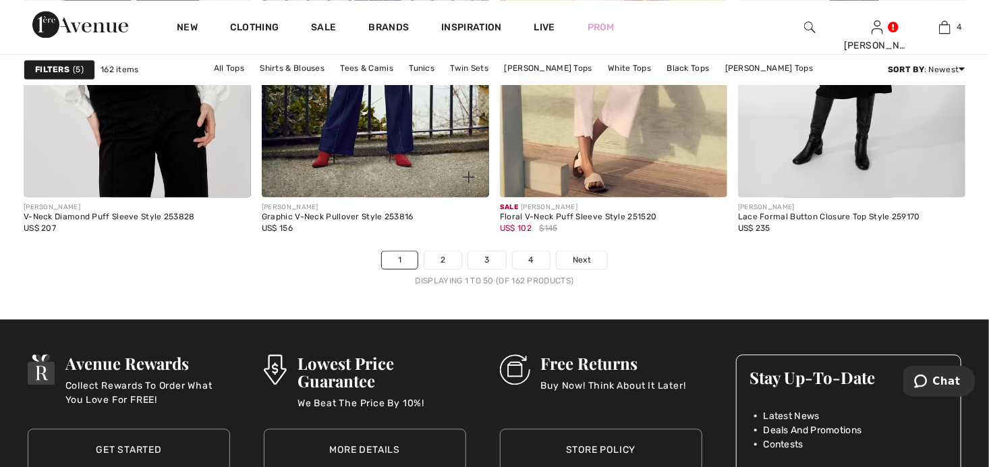
scroll to position [6277, 0]
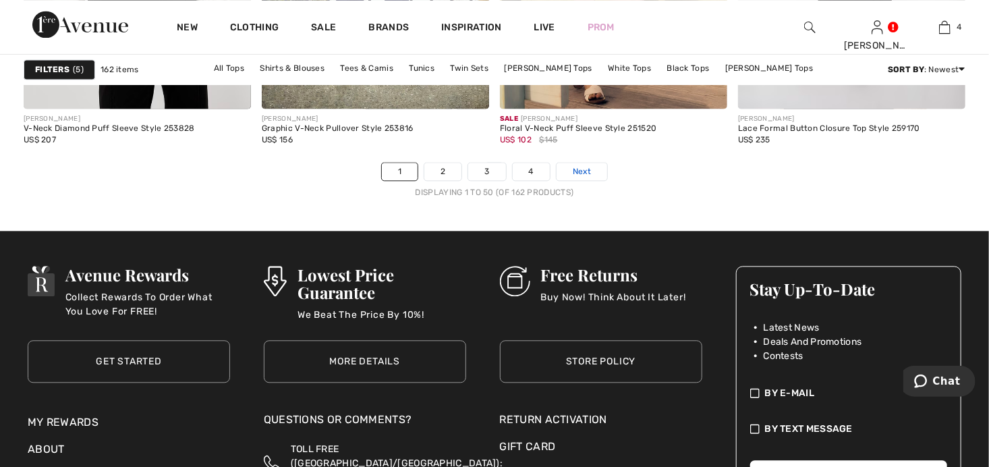
click at [582, 169] on span "Next" at bounding box center [582, 171] width 18 height 12
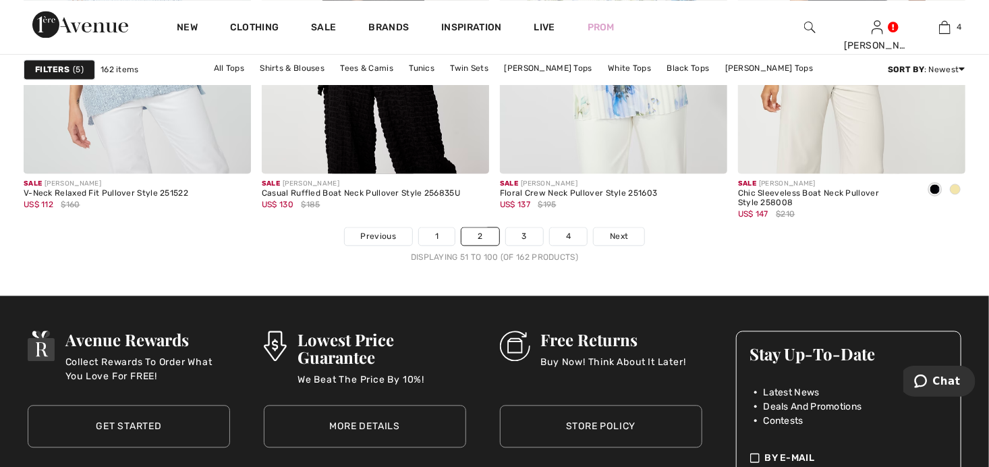
scroll to position [6277, 0]
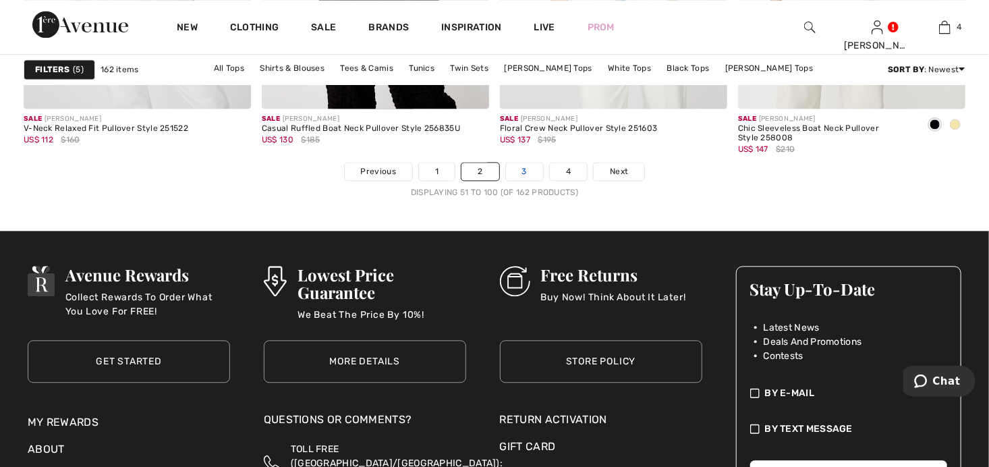
click at [525, 170] on link "3" at bounding box center [524, 172] width 37 height 18
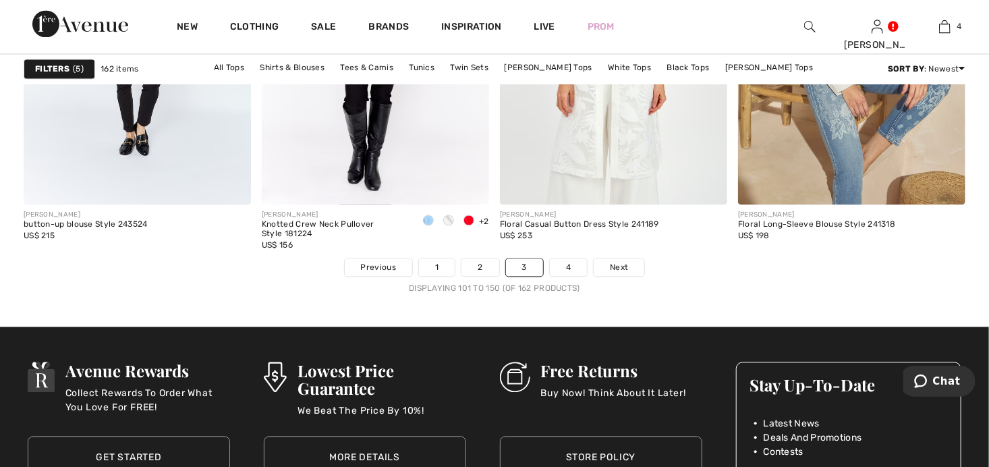
scroll to position [6209, 0]
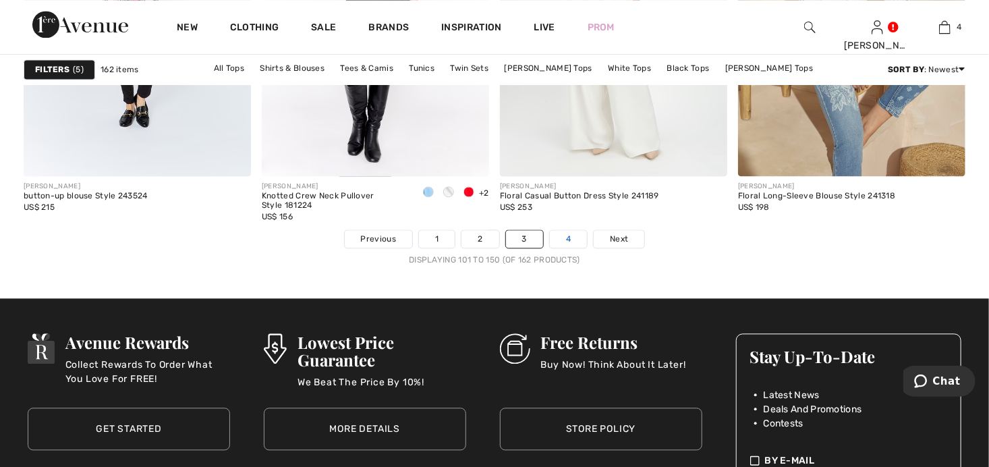
click at [579, 237] on link "4" at bounding box center [568, 239] width 37 height 18
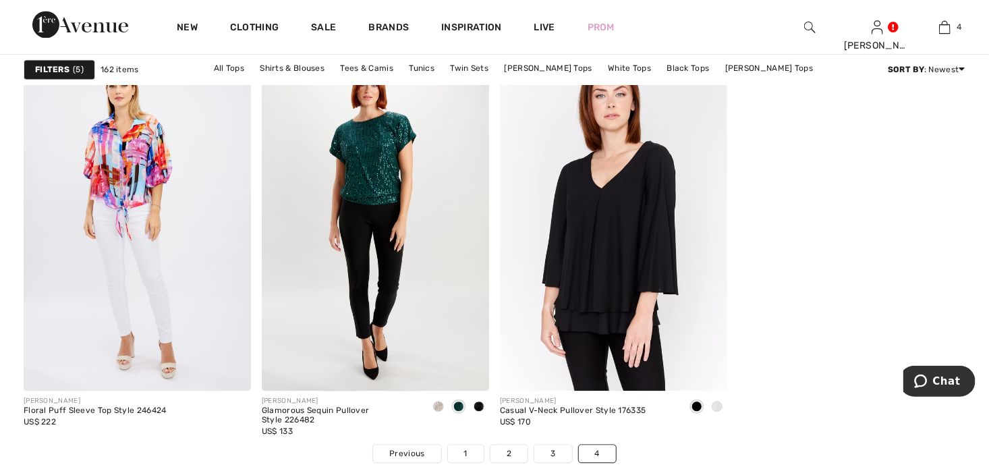
scroll to position [1417, 0]
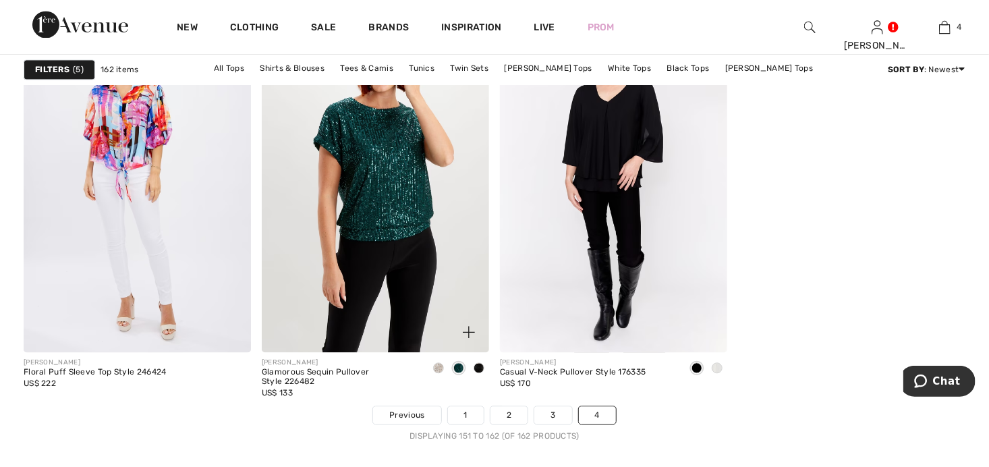
click at [386, 160] on img at bounding box center [375, 182] width 227 height 342
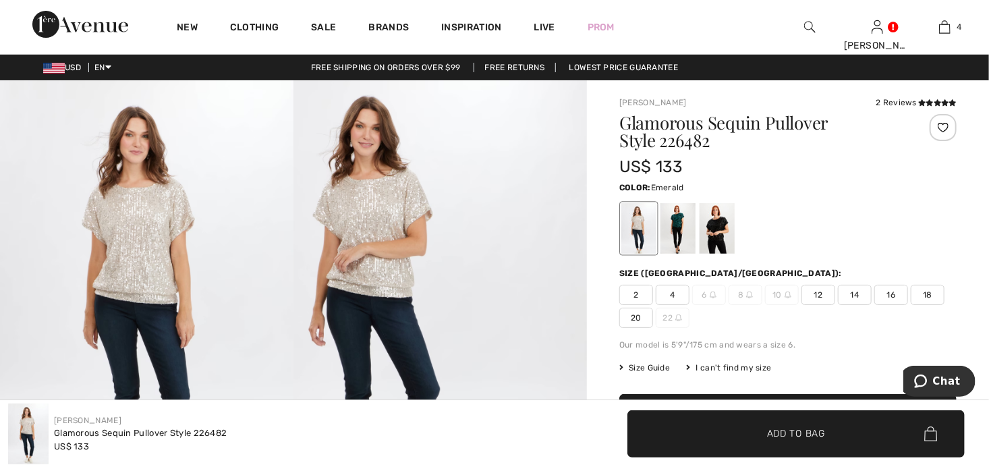
click at [670, 254] on div at bounding box center [678, 228] width 35 height 51
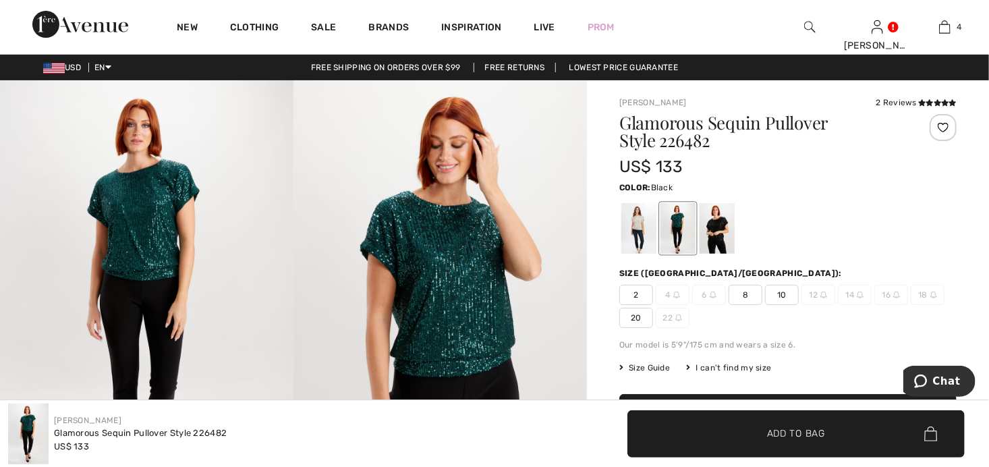
click at [719, 232] on div at bounding box center [717, 228] width 35 height 51
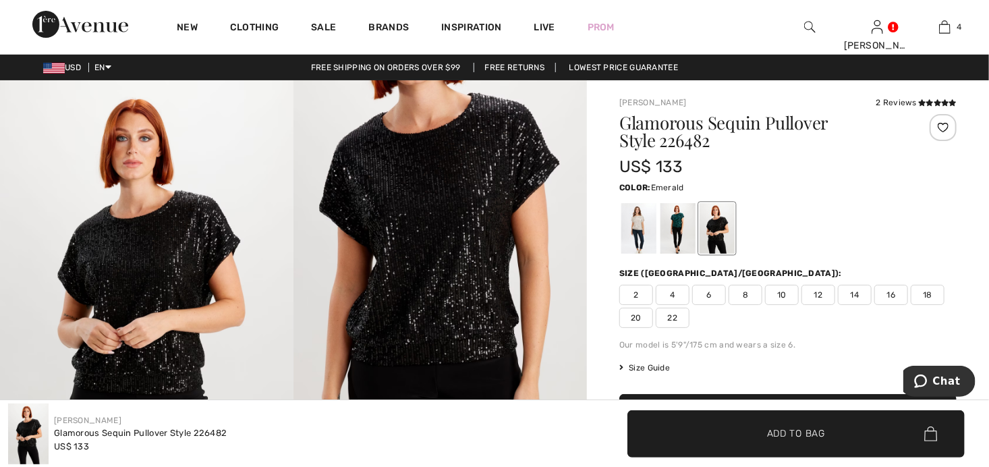
click at [684, 214] on div at bounding box center [678, 228] width 35 height 51
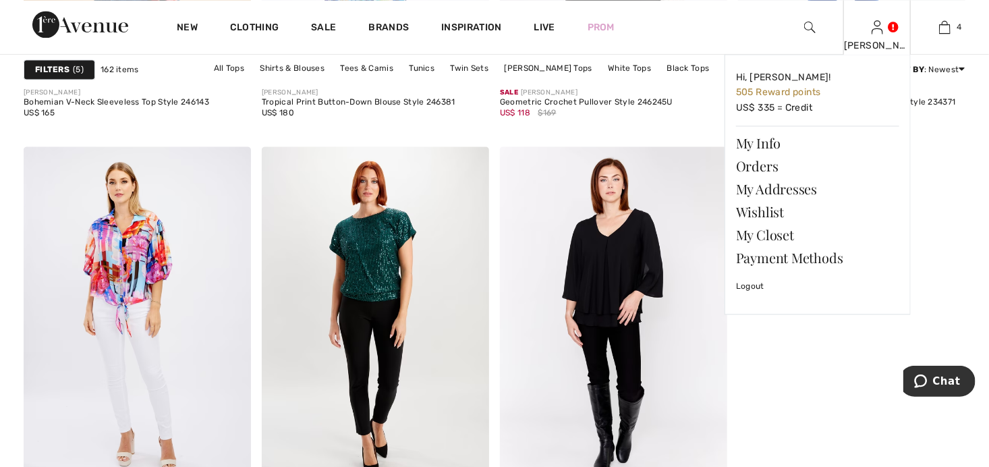
scroll to position [1282, 0]
click at [755, 168] on link "Orders" at bounding box center [817, 166] width 163 height 23
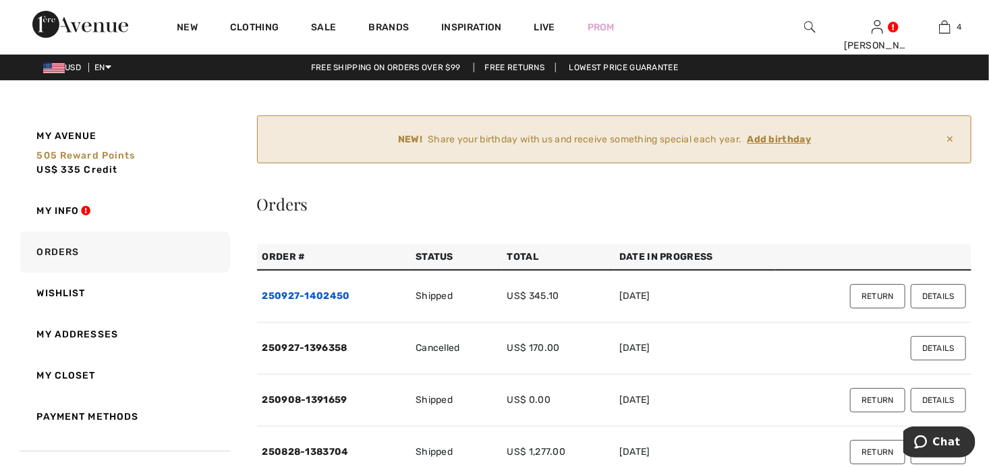
click at [301, 298] on link "250927-1402450" at bounding box center [307, 295] width 88 height 11
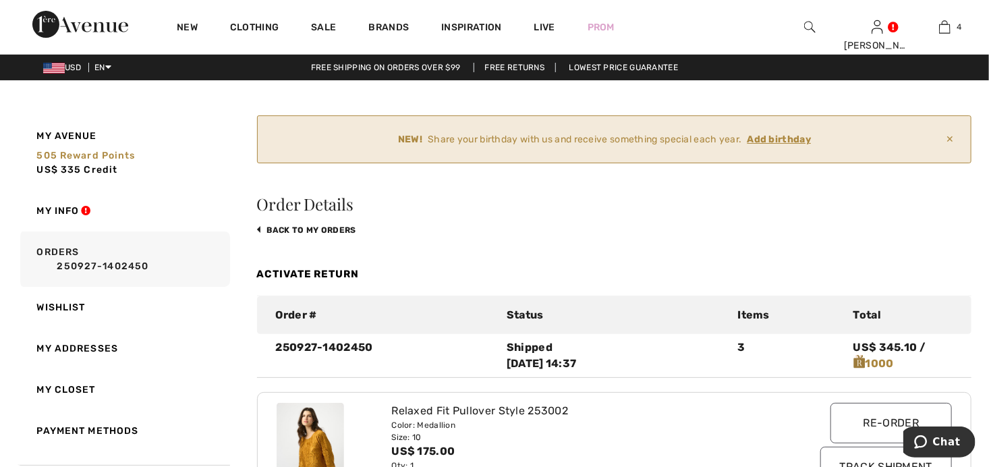
click at [318, 228] on link "back to My Orders" at bounding box center [306, 229] width 99 height 9
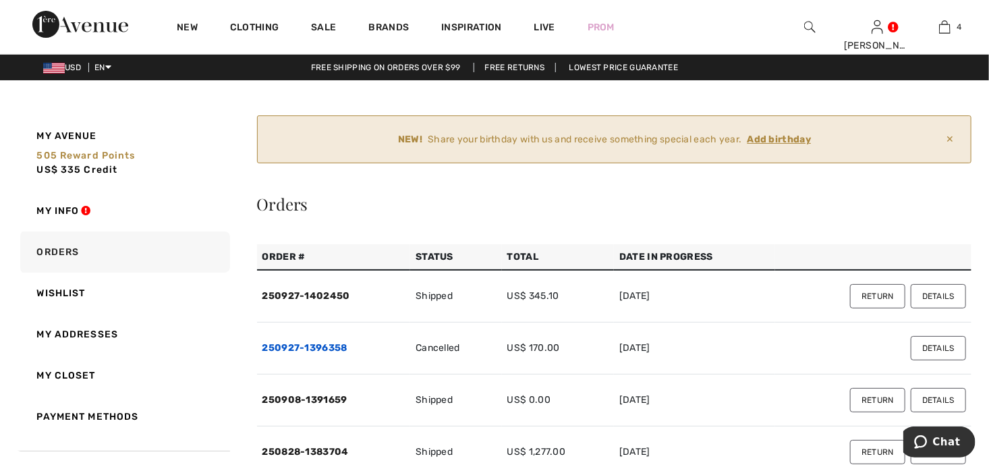
click at [314, 344] on link "250927-1396358" at bounding box center [305, 347] width 85 height 11
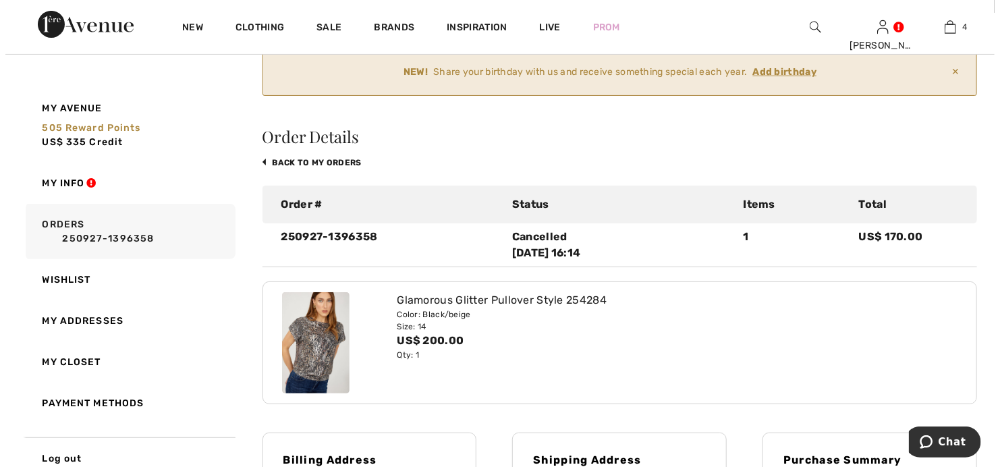
scroll to position [135, 0]
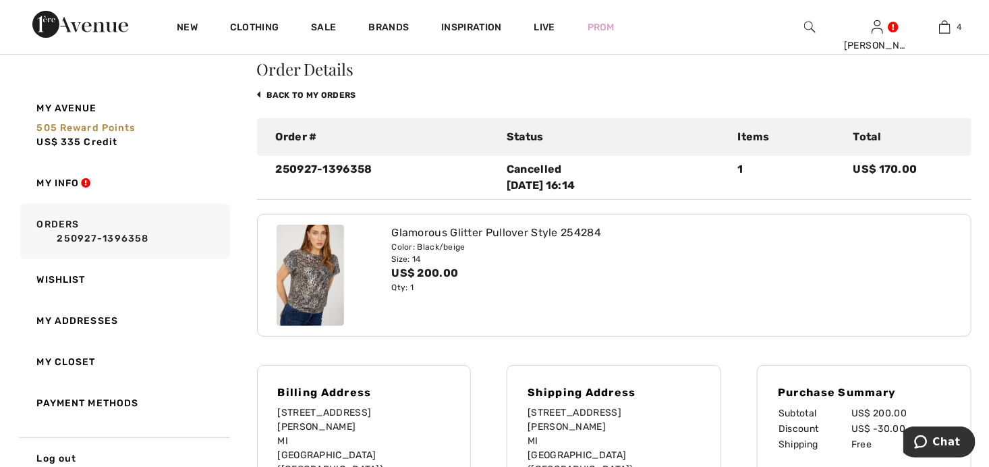
click at [311, 278] on img at bounding box center [310, 275] width 67 height 101
click at [315, 273] on img at bounding box center [310, 275] width 67 height 101
click at [476, 229] on div "Glamorous Glitter Pullover Style 254284" at bounding box center [584, 233] width 387 height 16
drag, startPoint x: 391, startPoint y: 232, endPoint x: 621, endPoint y: 228, distance: 229.5
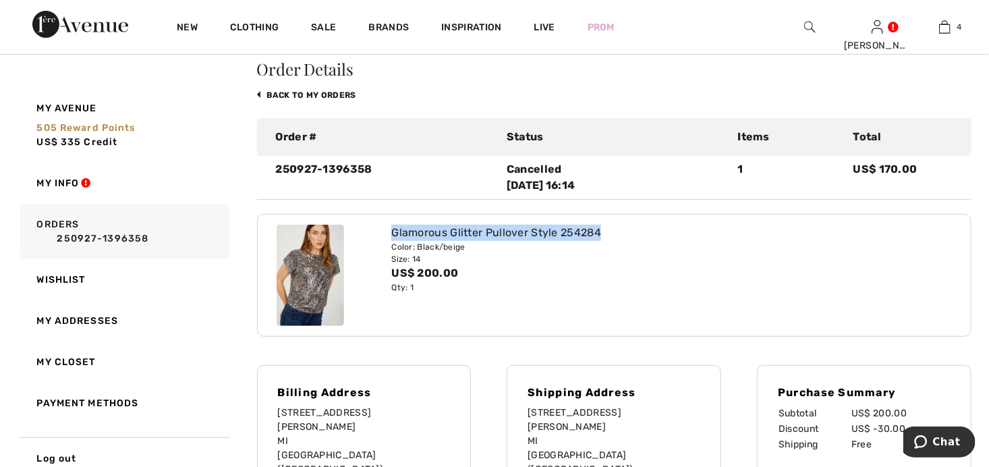
click at [621, 228] on div "Glamorous Glitter Pullover Style 254284" at bounding box center [584, 233] width 387 height 16
copy div "Glamorous Glitter Pullover Style 254284"
click at [813, 25] on img at bounding box center [810, 27] width 11 height 16
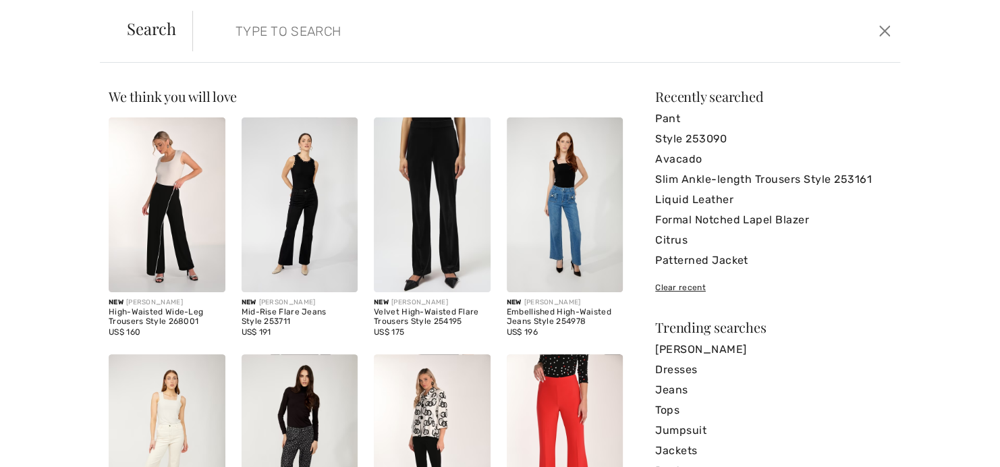
paste input "Glamorous Glitter Pullover Style 254284"
type input "Glamorous Glitter Pullover Style 254284"
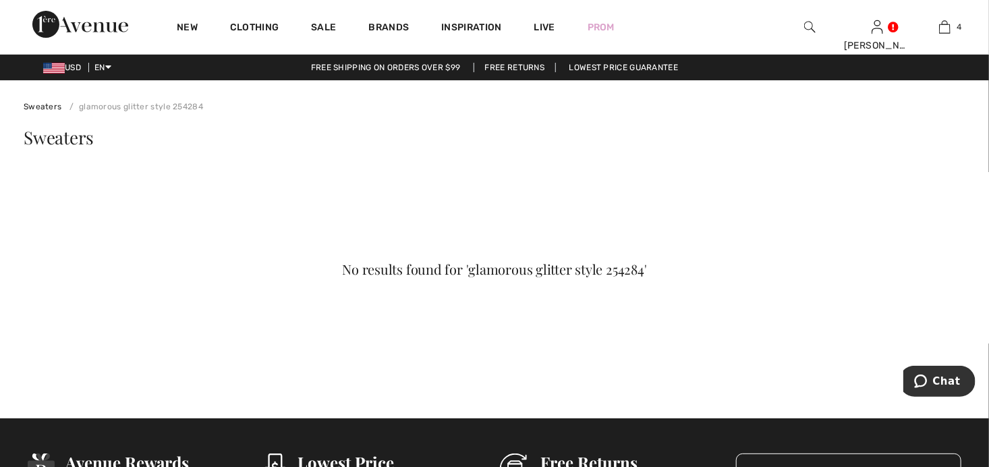
drag, startPoint x: 743, startPoint y: 178, endPoint x: 757, endPoint y: 169, distance: 16.5
click at [744, 178] on div "No results found for 'glamorous glitter style 254284'" at bounding box center [495, 277] width 942 height 218
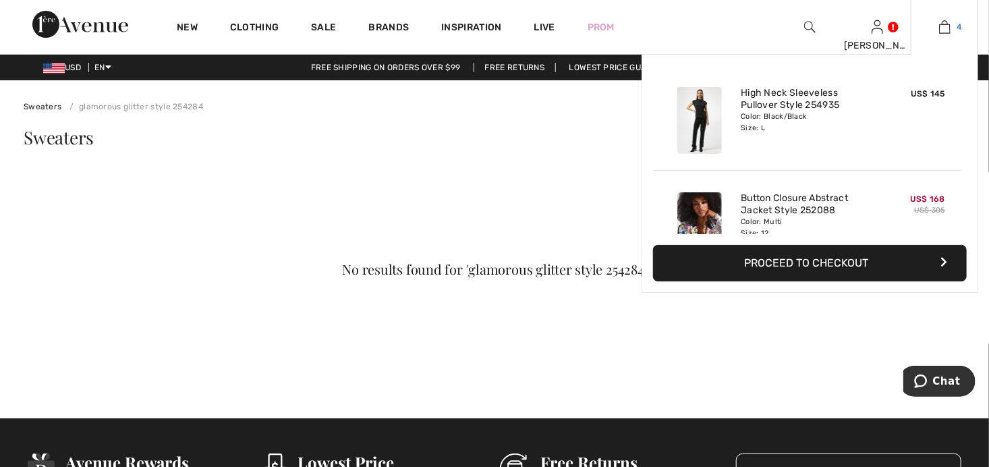
click at [942, 32] on img at bounding box center [945, 27] width 11 height 16
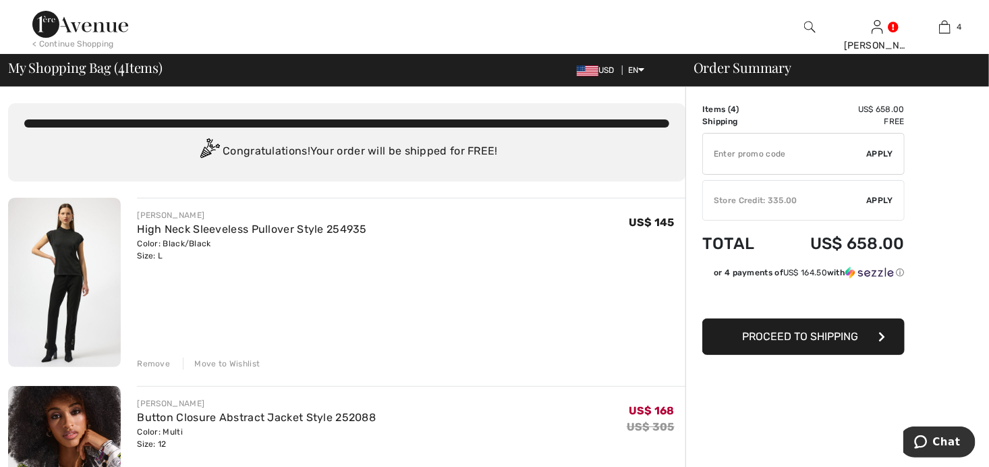
click at [76, 41] on div "< Continue Shopping" at bounding box center [73, 44] width 82 height 12
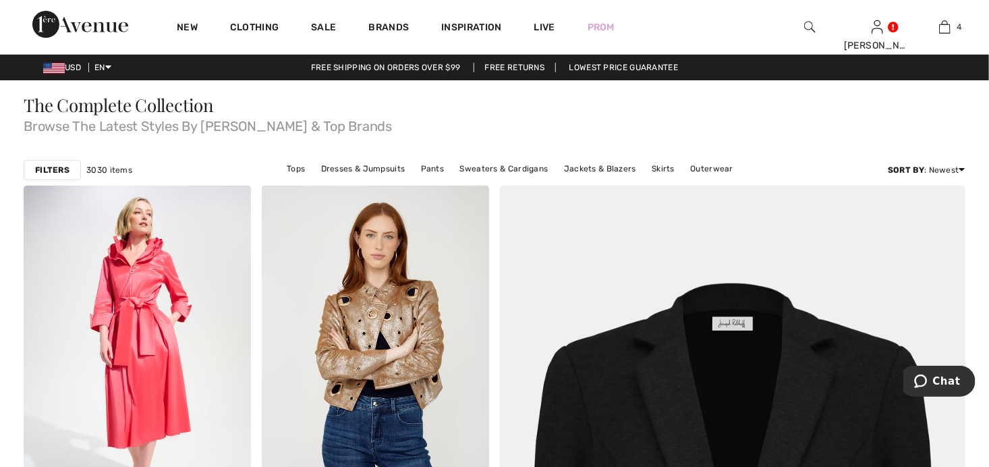
click at [55, 170] on strong "Filters" at bounding box center [52, 170] width 34 height 12
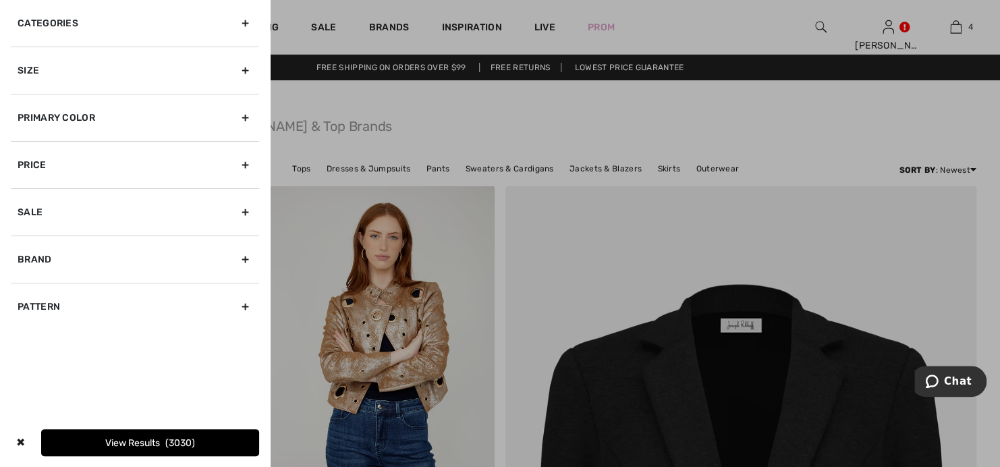
click at [247, 24] on div "Categories" at bounding box center [135, 23] width 248 height 47
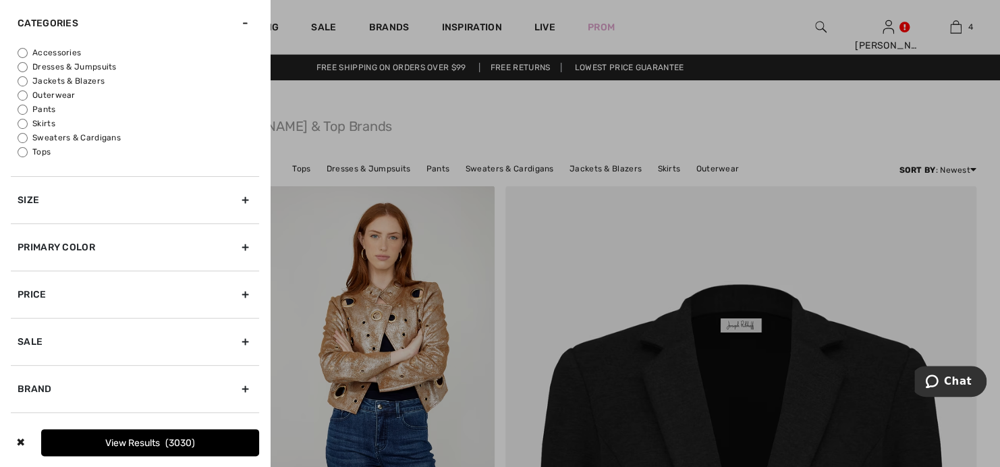
click at [35, 153] on label "Tops" at bounding box center [139, 152] width 242 height 12
click at [28, 153] on input "Tops" at bounding box center [23, 152] width 10 height 10
radio input "true"
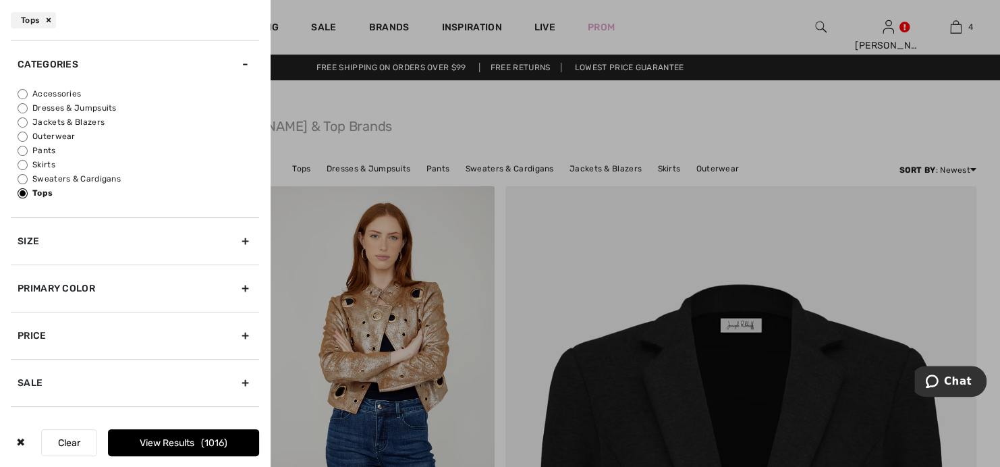
click at [236, 236] on div "Size" at bounding box center [135, 240] width 248 height 47
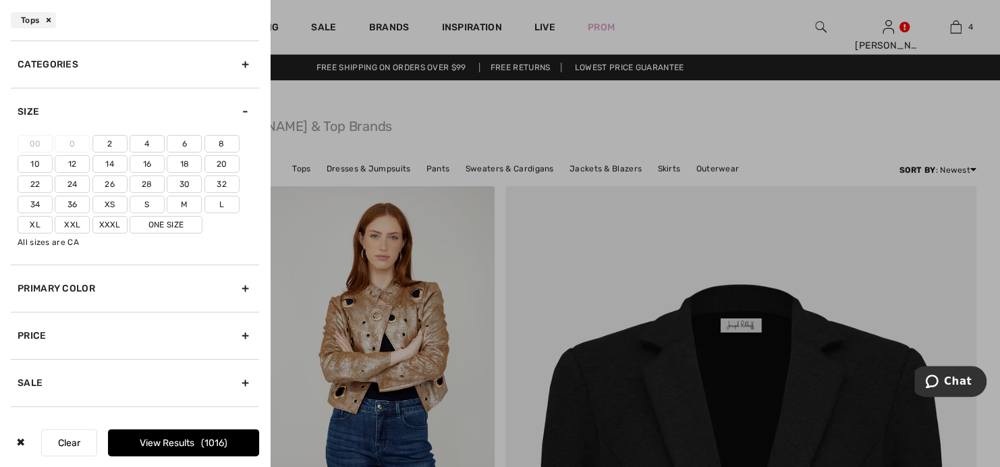
click at [70, 165] on label "12" at bounding box center [72, 164] width 35 height 18
click at [0, 0] on input"] "12" at bounding box center [0, 0] width 0 height 0
click at [69, 283] on div "Primary Color" at bounding box center [135, 288] width 248 height 47
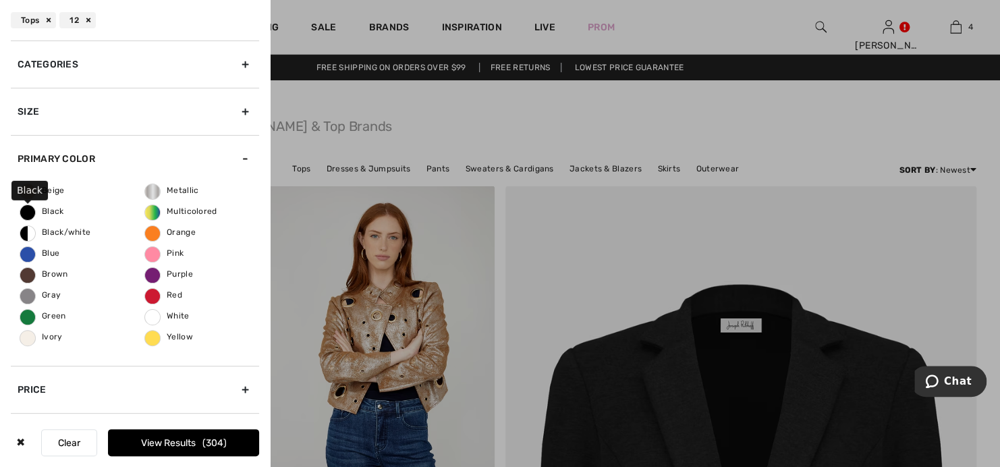
click at [32, 211] on span "Black" at bounding box center [42, 211] width 44 height 9
click at [0, 0] on input "Black" at bounding box center [0, 0] width 0 height 0
click at [167, 440] on button "View Results 110" at bounding box center [183, 442] width 151 height 27
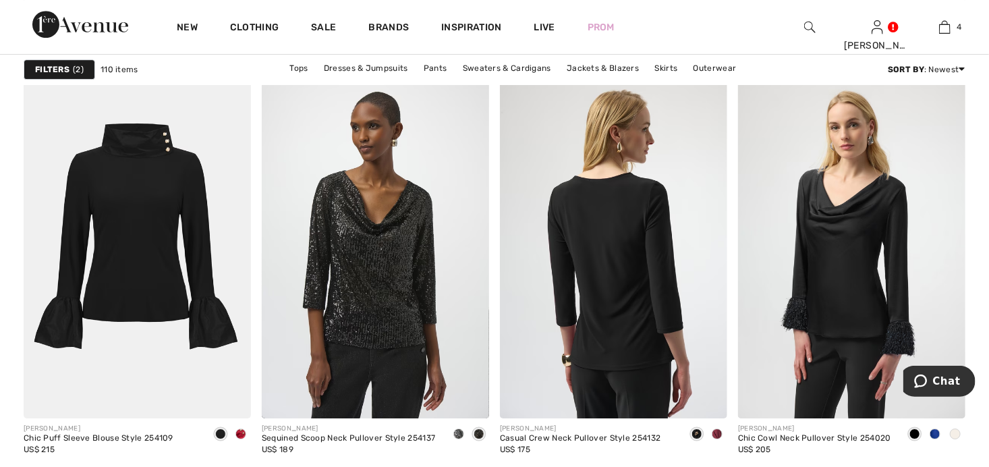
scroll to position [2025, 0]
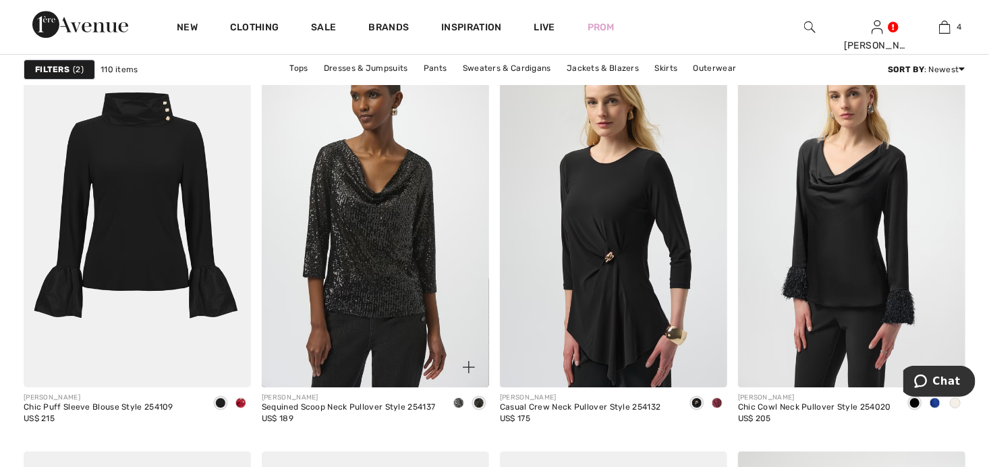
click at [456, 399] on span at bounding box center [459, 403] width 11 height 11
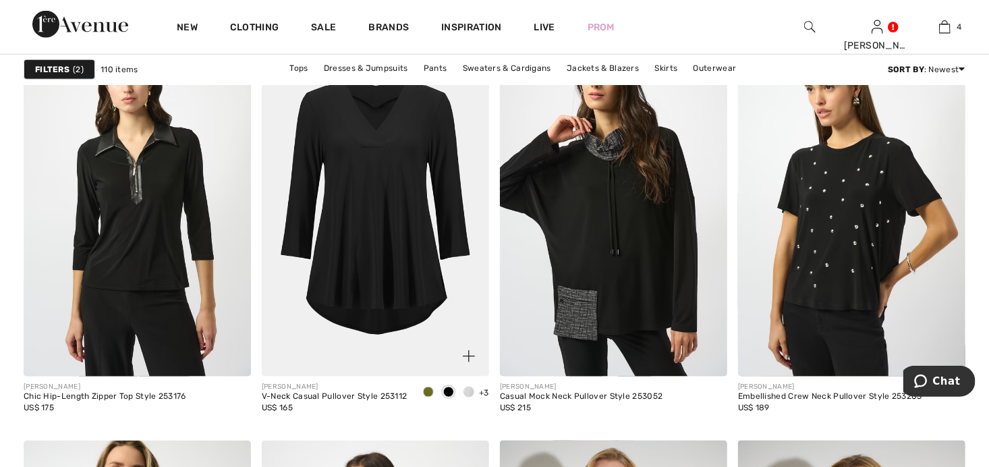
scroll to position [5669, 0]
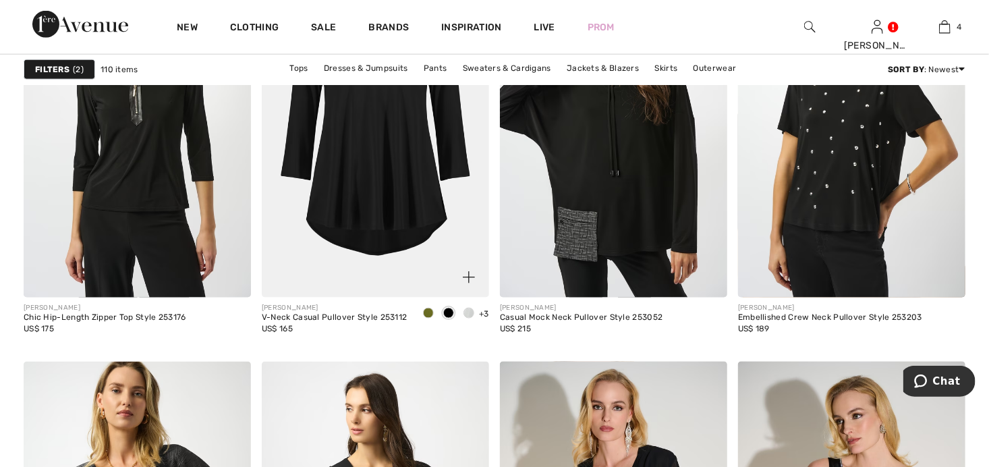
click at [406, 216] on img at bounding box center [375, 127] width 227 height 342
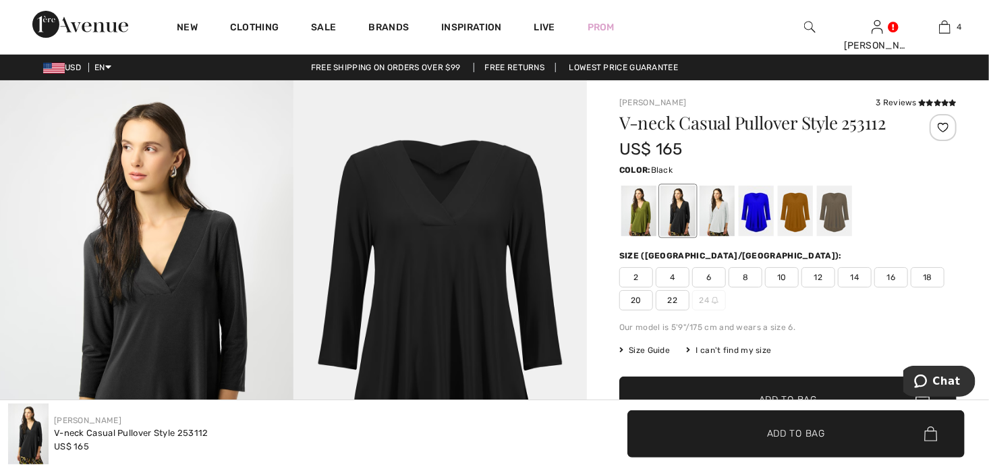
click at [817, 288] on span "12" at bounding box center [819, 277] width 34 height 20
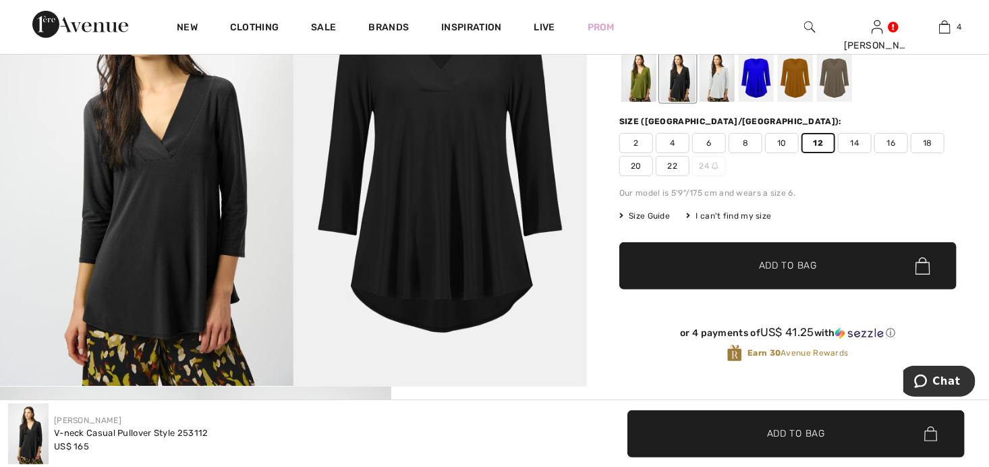
scroll to position [135, 0]
click at [835, 267] on span "✔ Added to Bag Add to Bag" at bounding box center [788, 265] width 337 height 47
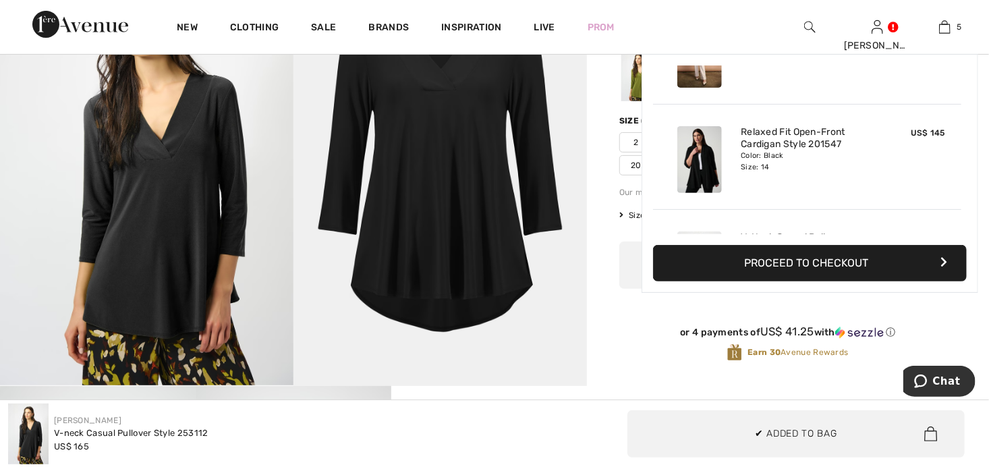
scroll to position [356, 0]
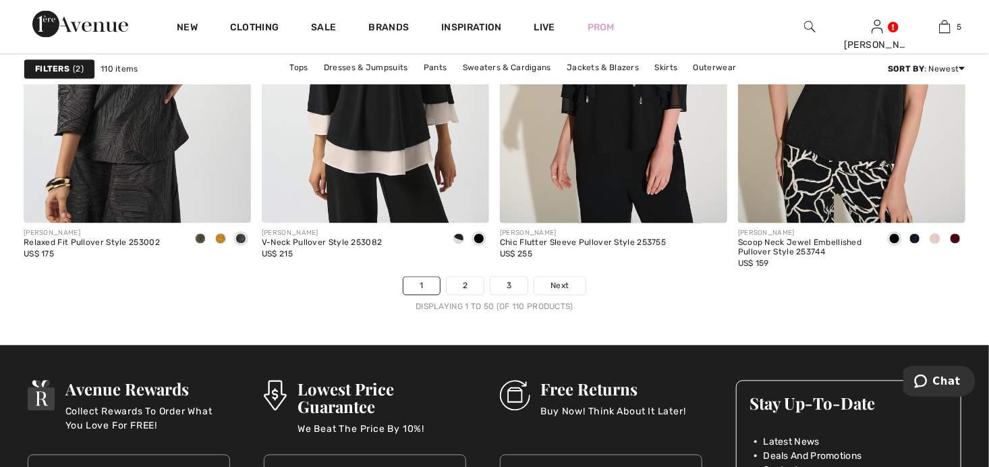
scroll to position [6142, 0]
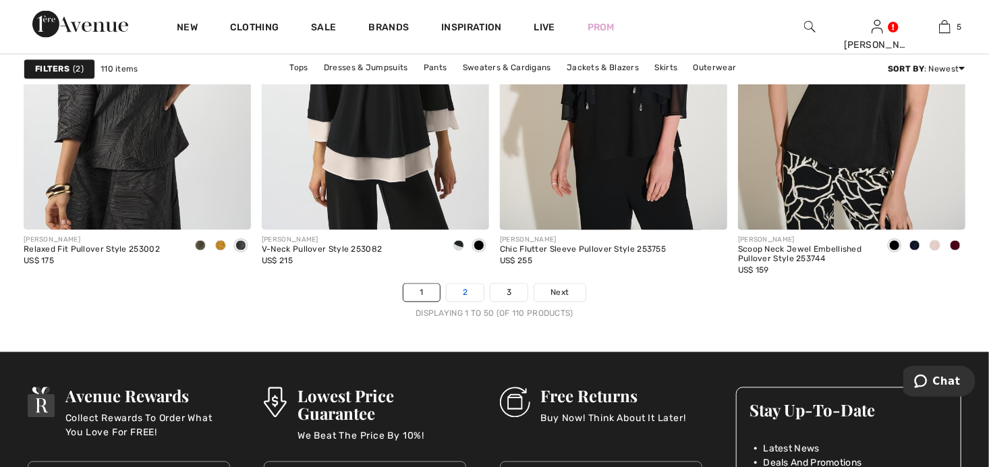
click at [460, 291] on link "2" at bounding box center [465, 293] width 37 height 18
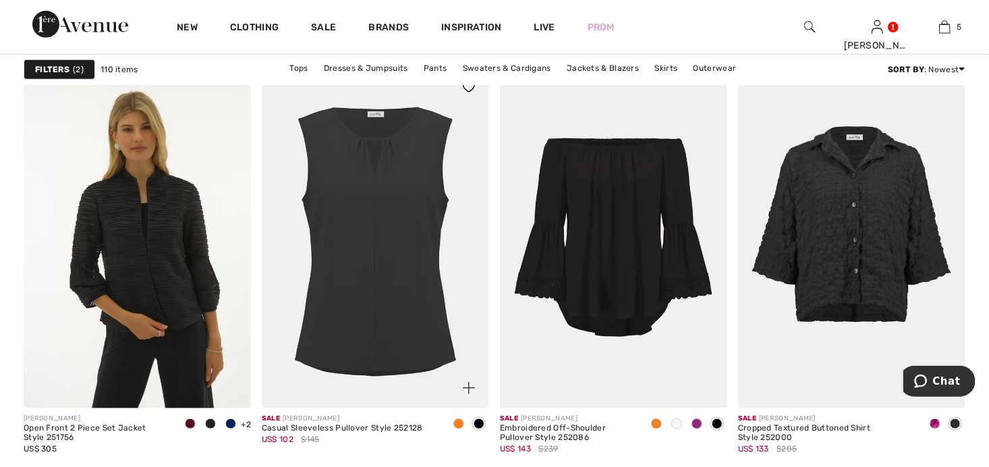
scroll to position [2835, 0]
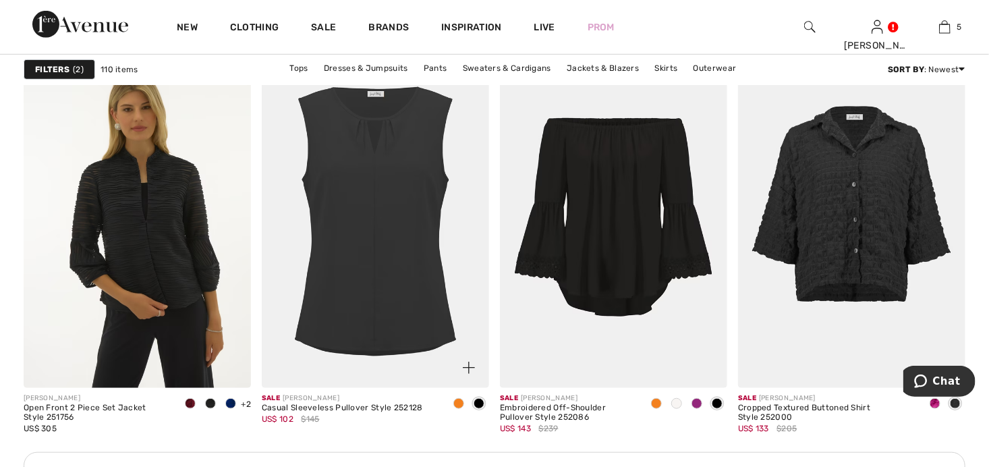
click at [460, 400] on span at bounding box center [459, 403] width 11 height 11
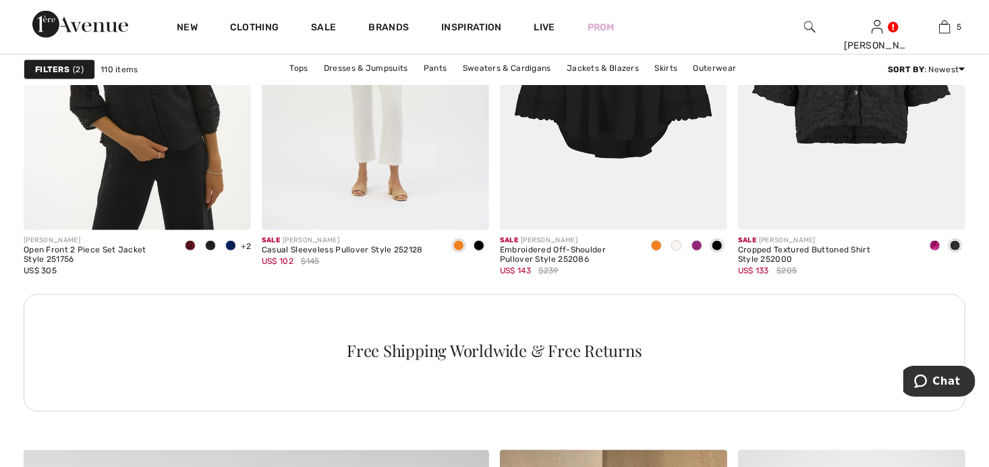
scroll to position [2970, 0]
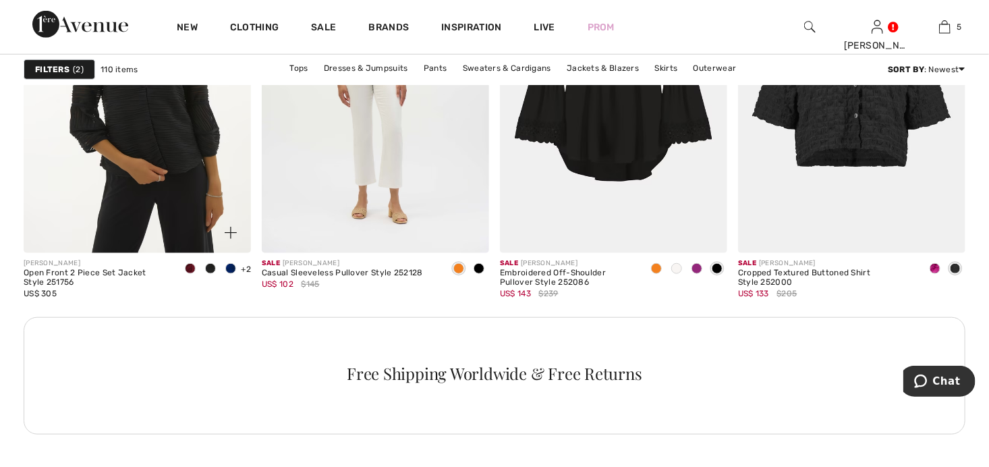
click at [117, 159] on img at bounding box center [137, 83] width 227 height 342
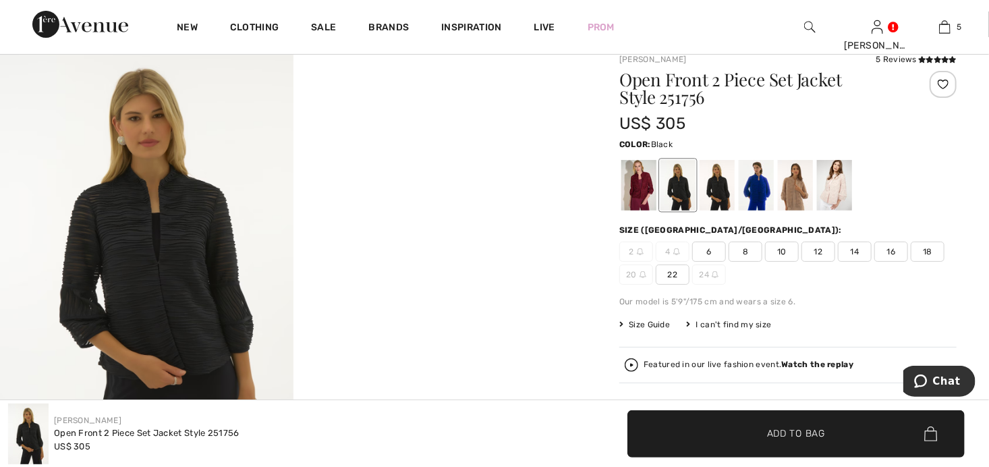
scroll to position [67, 0]
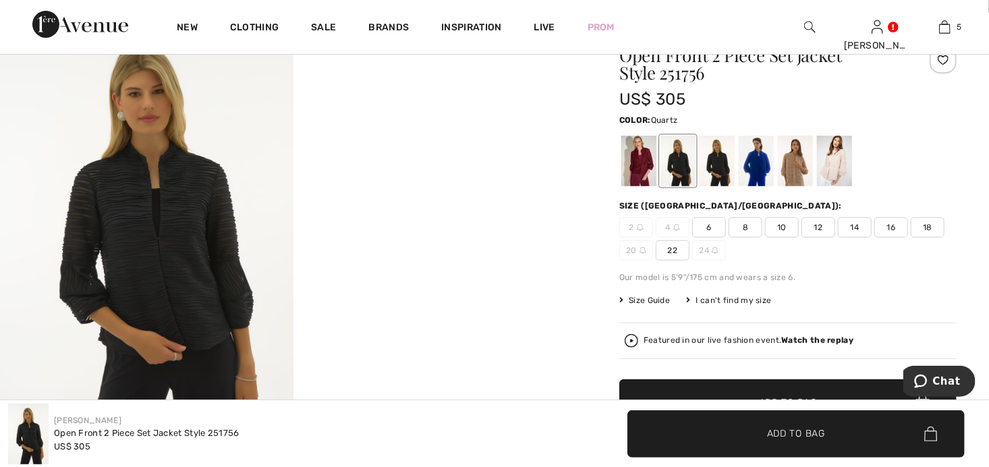
click at [836, 169] on div at bounding box center [834, 161] width 35 height 51
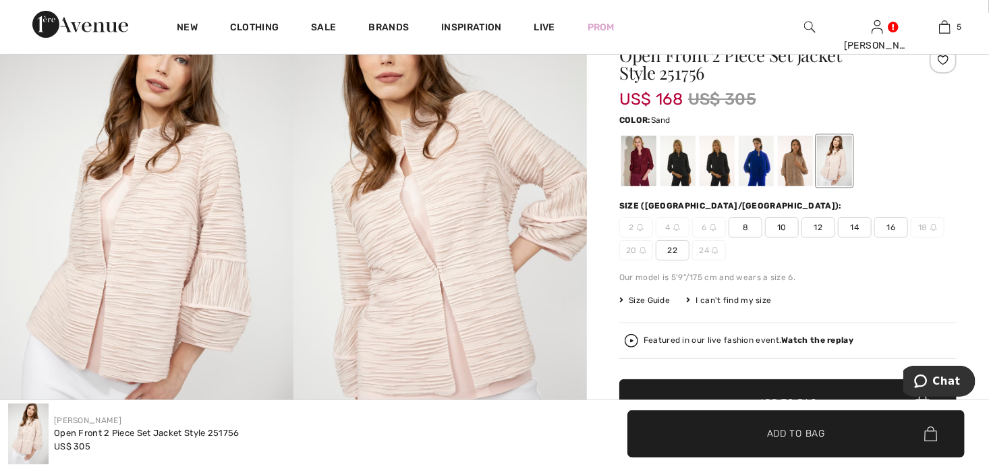
click at [794, 178] on div at bounding box center [795, 161] width 35 height 51
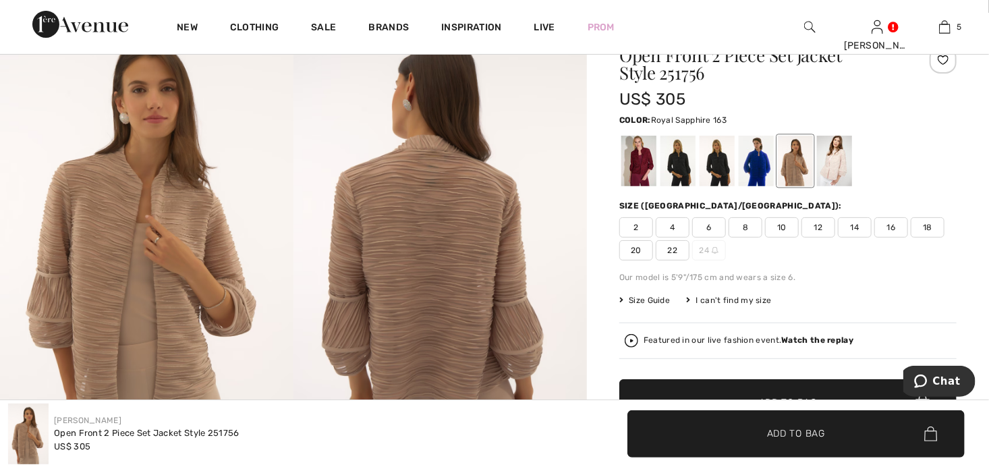
click at [762, 165] on div at bounding box center [756, 161] width 35 height 51
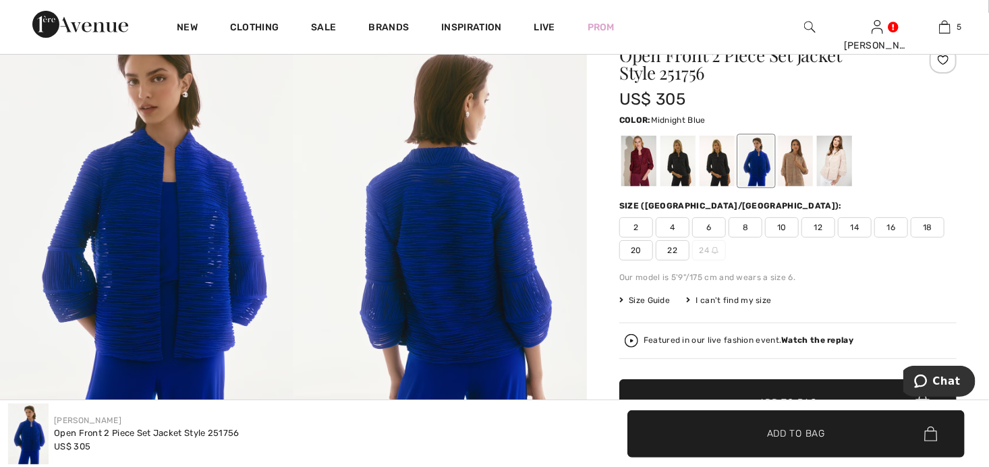
click at [724, 158] on div at bounding box center [717, 161] width 35 height 51
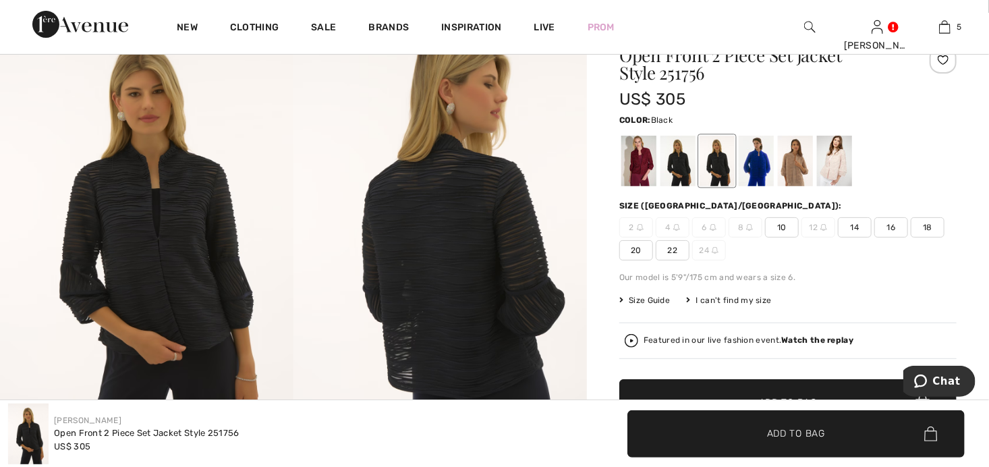
click at [685, 161] on div at bounding box center [678, 161] width 35 height 51
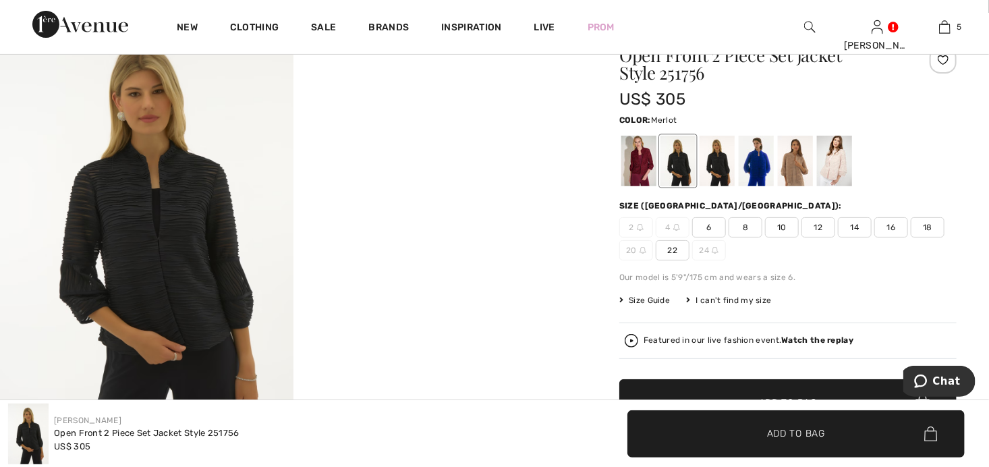
click at [643, 164] on div at bounding box center [639, 161] width 35 height 51
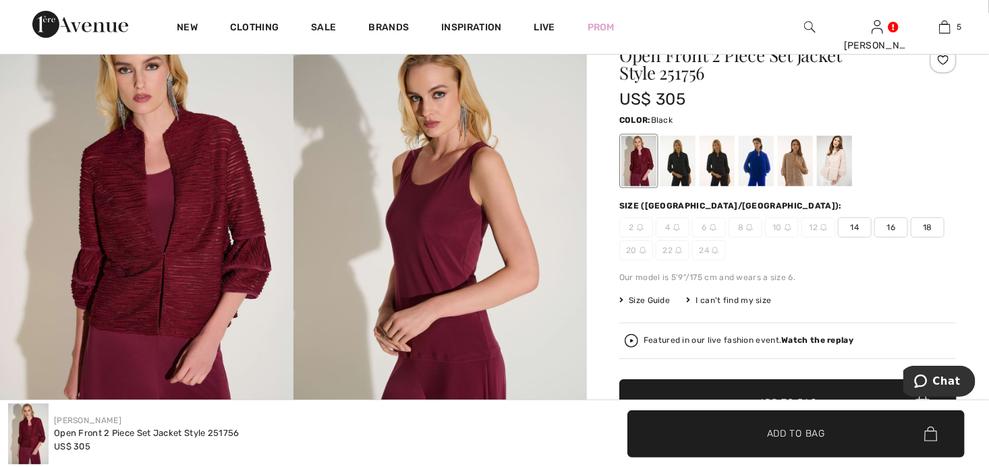
click at [680, 161] on div at bounding box center [678, 161] width 35 height 51
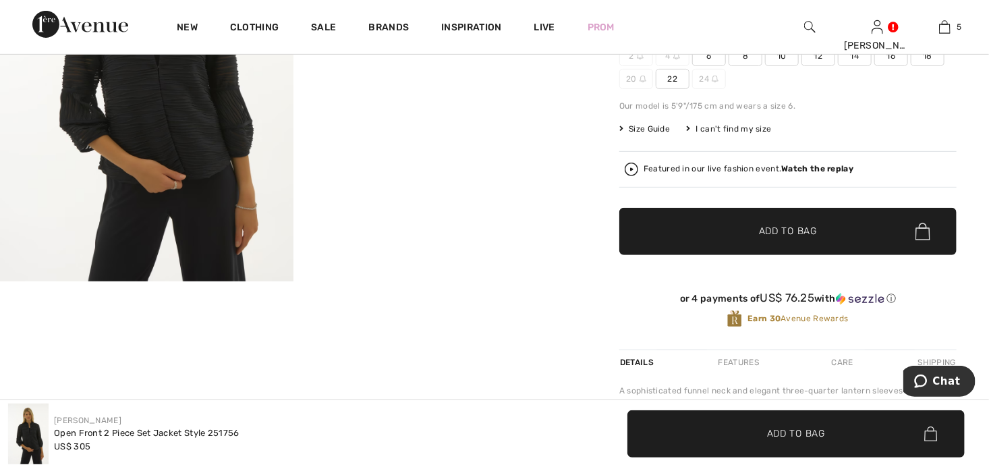
scroll to position [337, 0]
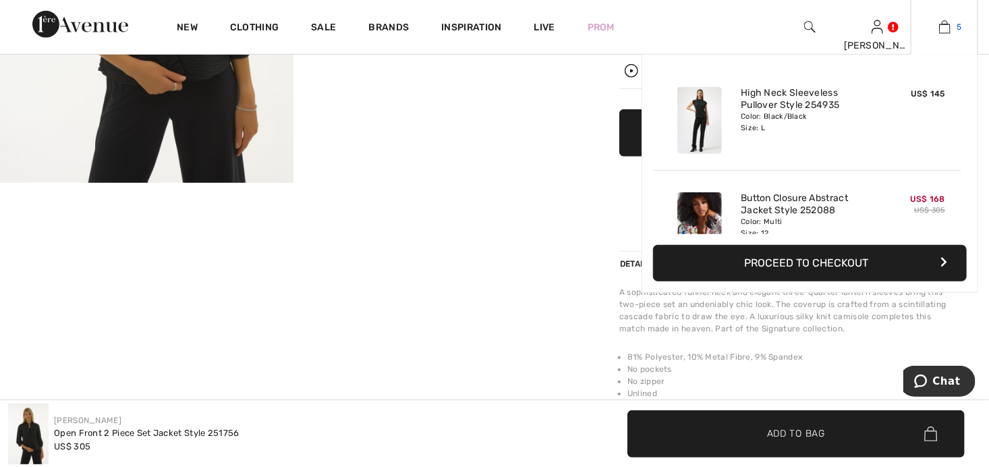
click at [940, 25] on img at bounding box center [945, 27] width 11 height 16
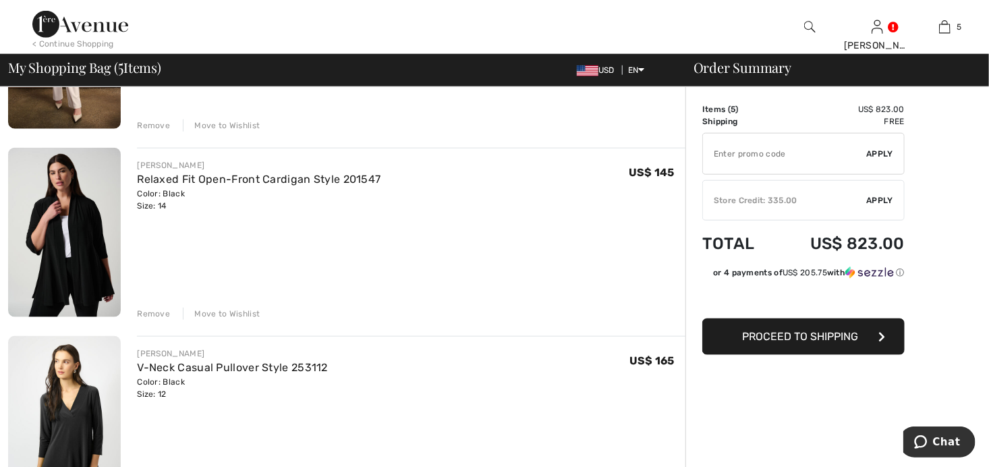
scroll to position [675, 0]
